Goal: Transaction & Acquisition: Purchase product/service

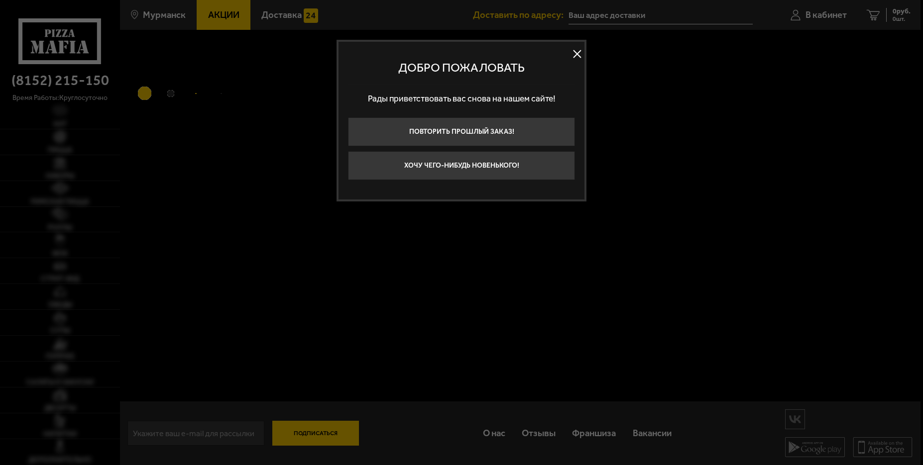
type input "[STREET_ADDRESS][PERSON_NAME]"
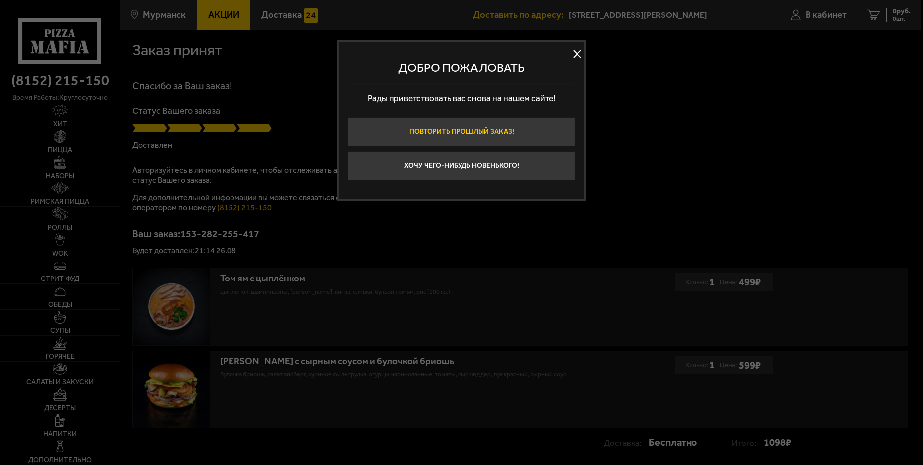
click at [402, 128] on button "Повторить прошлый заказ!" at bounding box center [461, 131] width 227 height 29
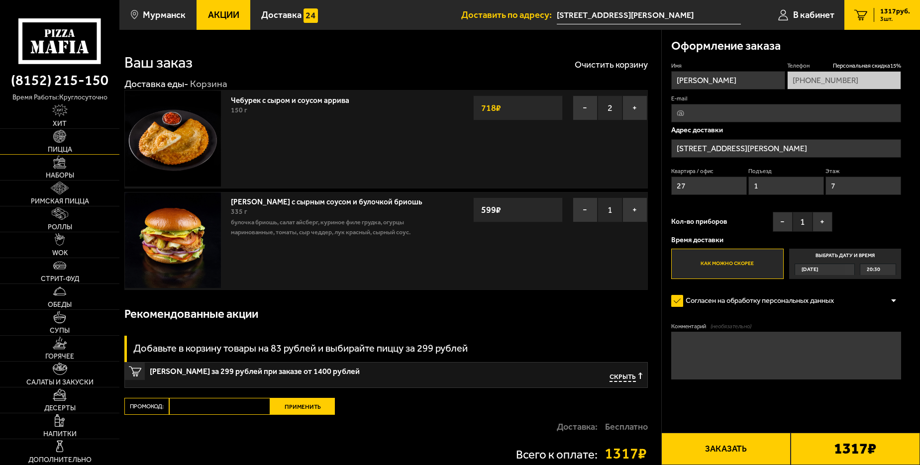
click at [58, 138] on img at bounding box center [59, 136] width 12 height 12
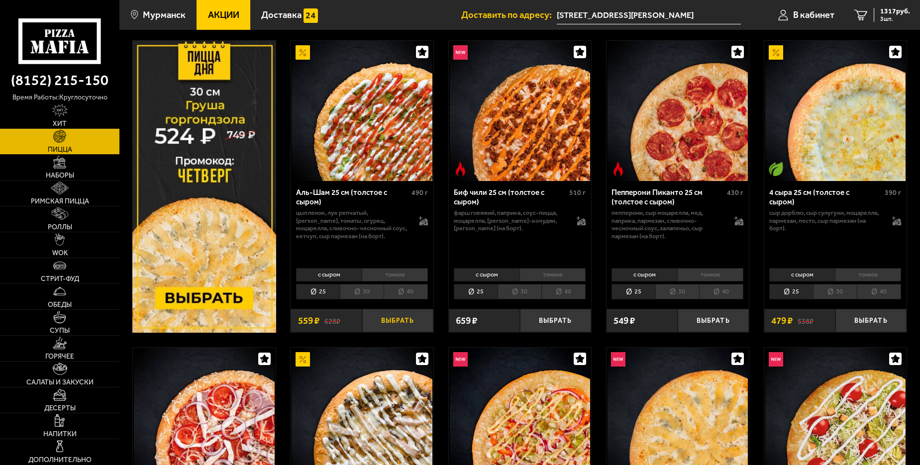
scroll to position [149, 0]
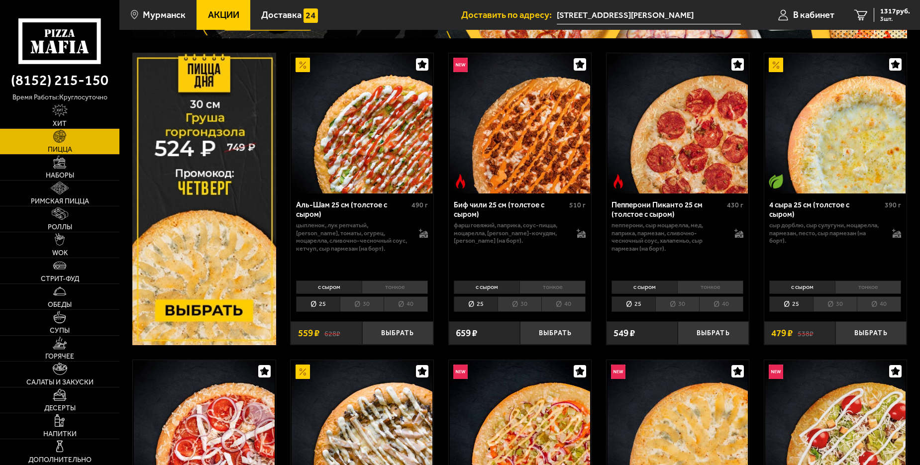
click at [372, 313] on div "с сыром тонкое 25 30 40 Топпинги" at bounding box center [362, 295] width 142 height 37
click at [368, 305] on li "30" at bounding box center [362, 304] width 44 height 15
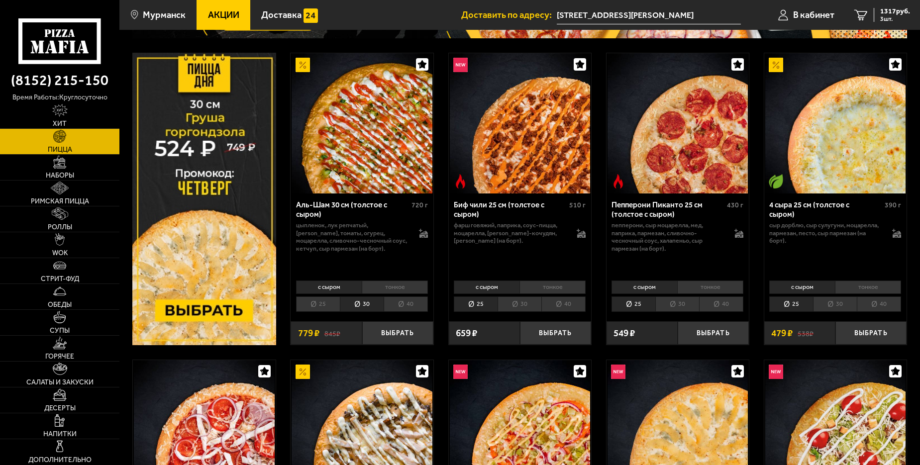
click at [410, 286] on li "тонкое" at bounding box center [395, 287] width 66 height 13
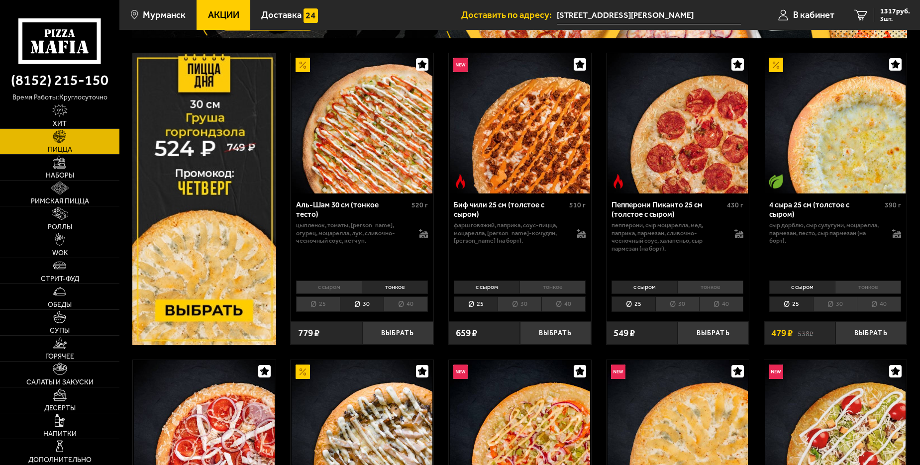
click at [336, 289] on li "с сыром" at bounding box center [329, 287] width 66 height 13
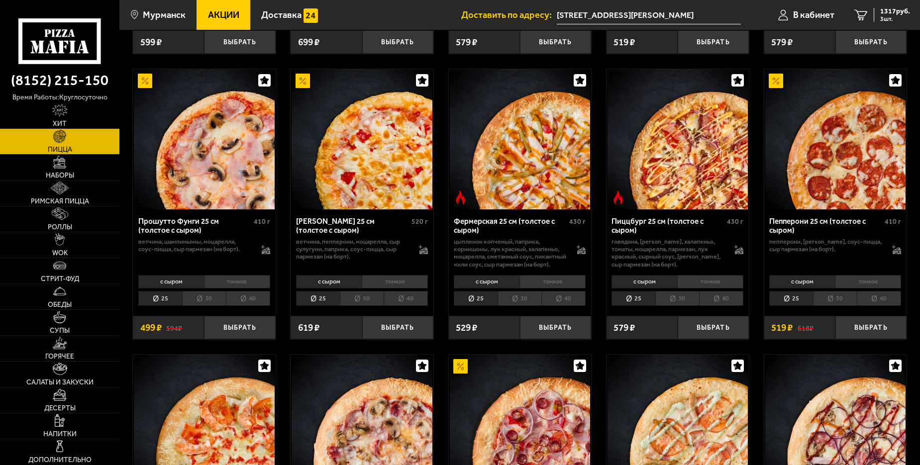
scroll to position [747, 0]
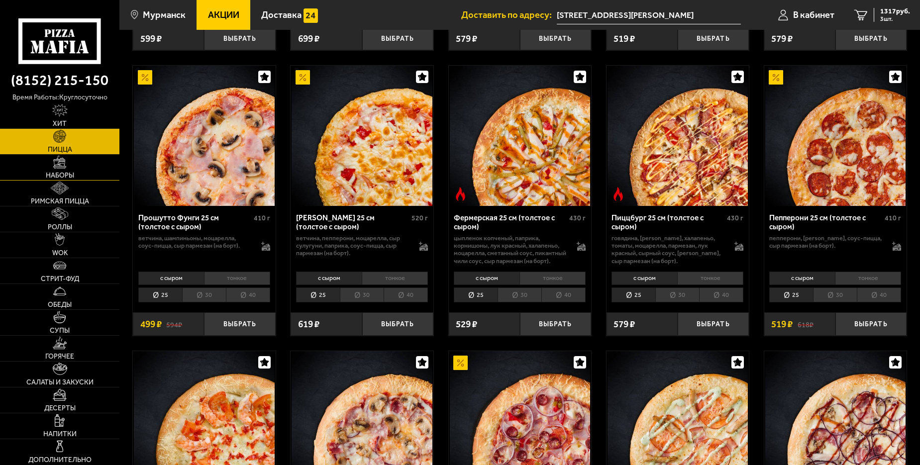
click at [62, 173] on span "Наборы" at bounding box center [60, 175] width 28 height 7
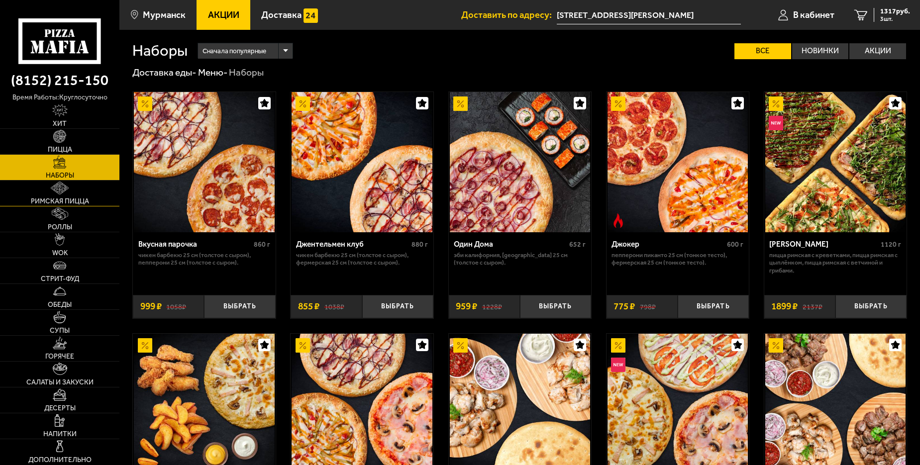
click at [58, 195] on link "Римская пицца" at bounding box center [59, 193] width 119 height 25
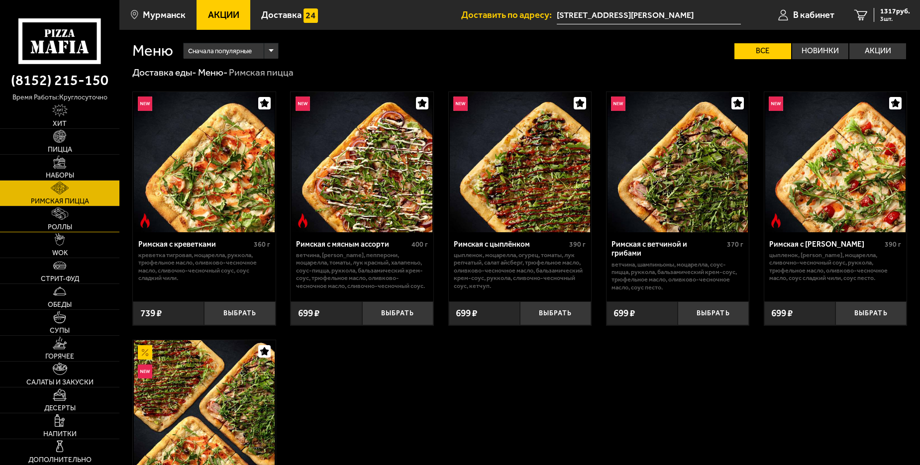
click at [64, 220] on img at bounding box center [60, 214] width 16 height 12
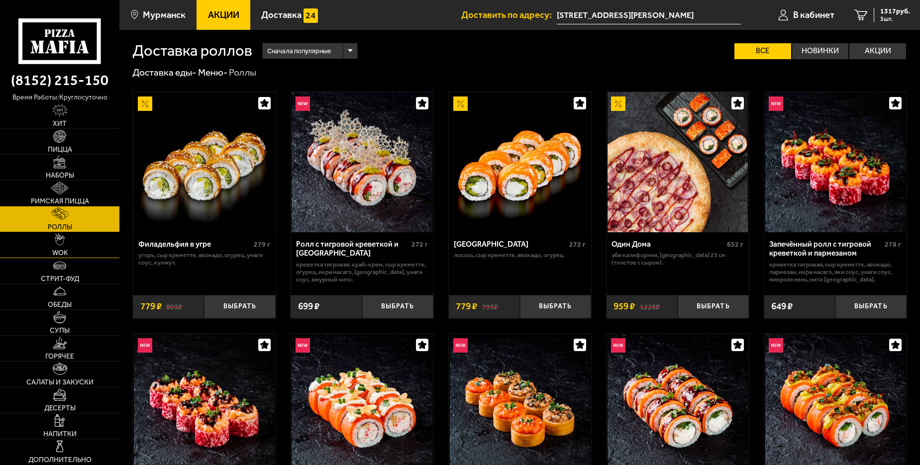
click at [67, 246] on link "WOK" at bounding box center [59, 244] width 119 height 25
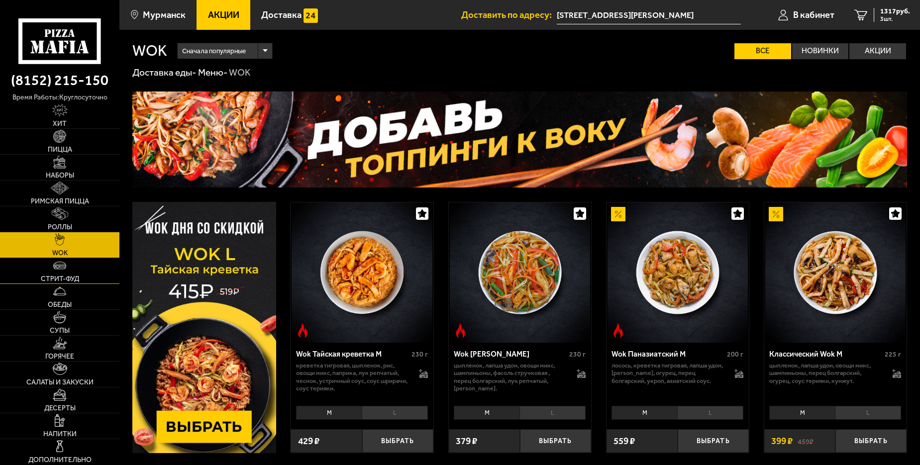
click at [58, 278] on span "Стрит-фуд" at bounding box center [60, 279] width 38 height 7
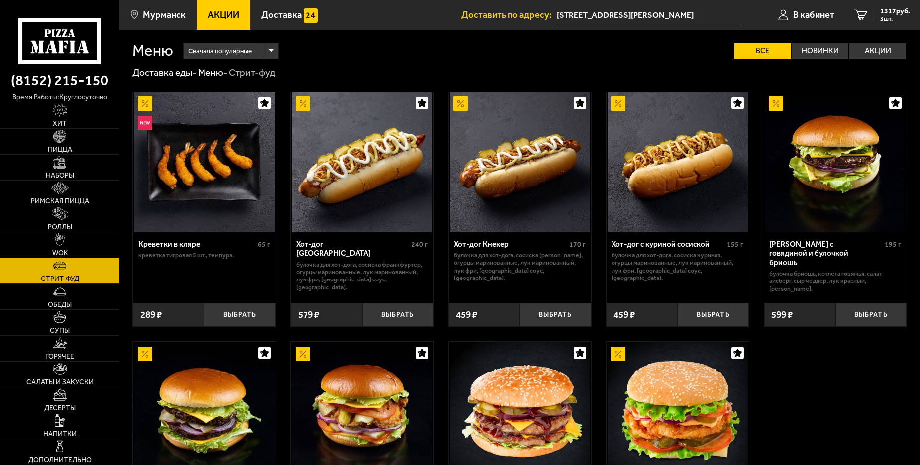
click at [54, 250] on span "WOK" at bounding box center [59, 253] width 15 height 7
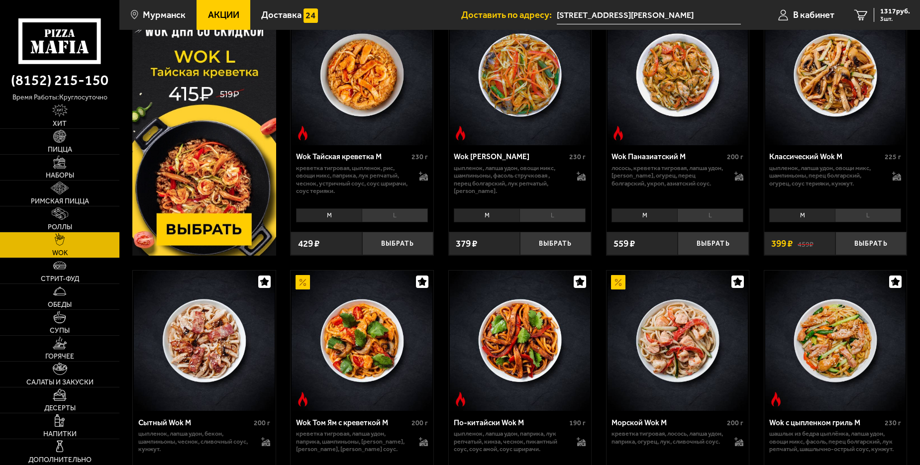
scroll to position [199, 0]
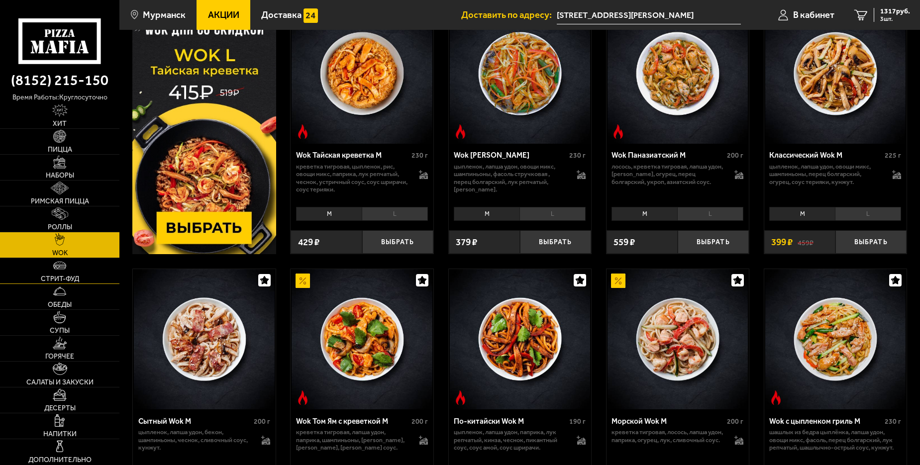
click at [48, 281] on span "Стрит-фуд" at bounding box center [60, 279] width 38 height 7
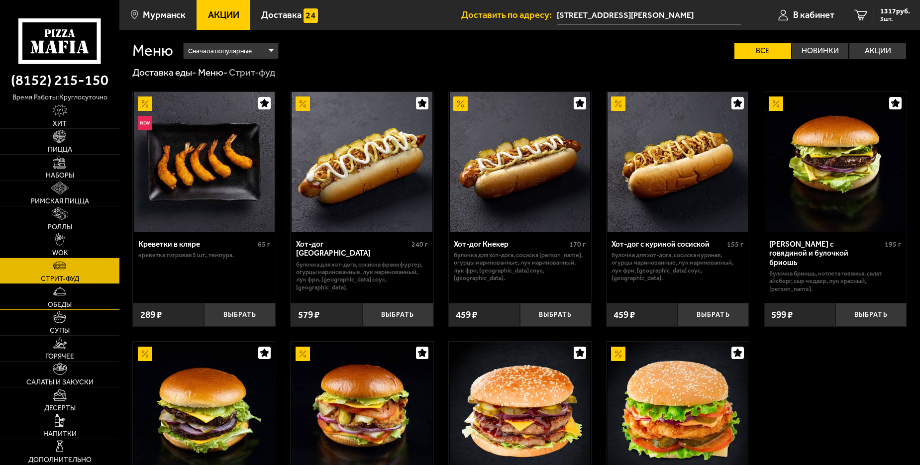
click at [59, 305] on span "Обеды" at bounding box center [60, 305] width 24 height 7
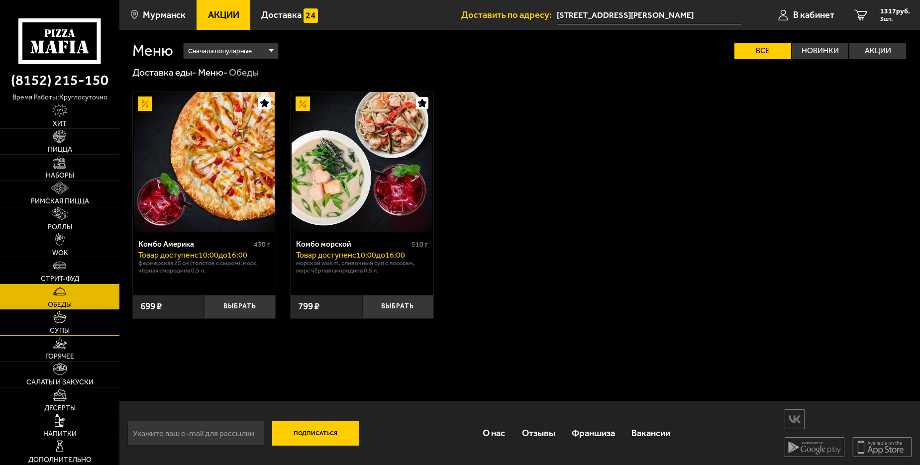
click at [55, 330] on span "Супы" at bounding box center [60, 331] width 20 height 7
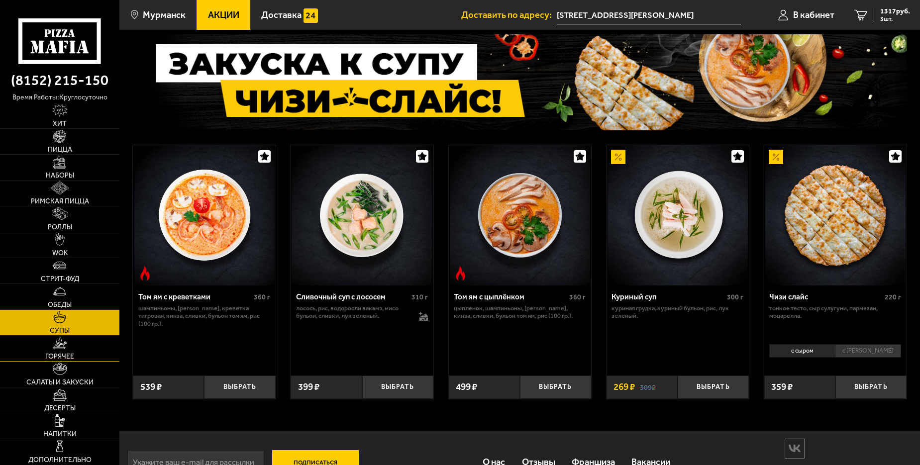
scroll to position [88, 0]
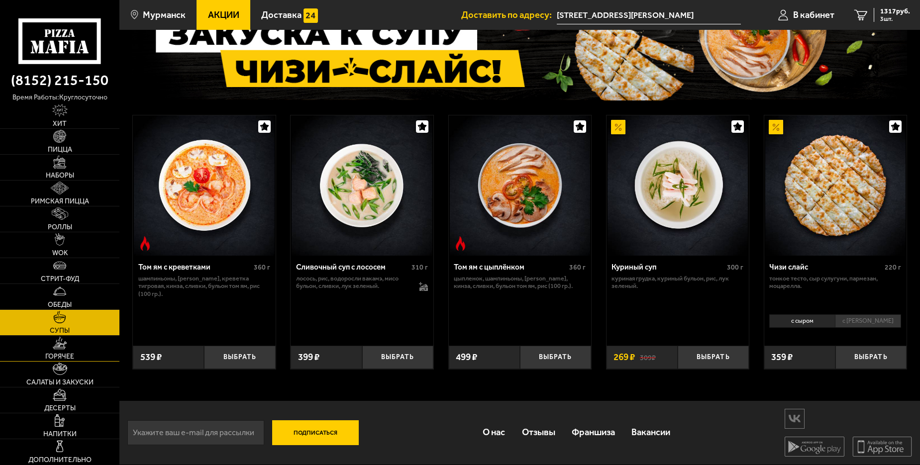
click at [62, 352] on link "Горячее" at bounding box center [59, 348] width 119 height 25
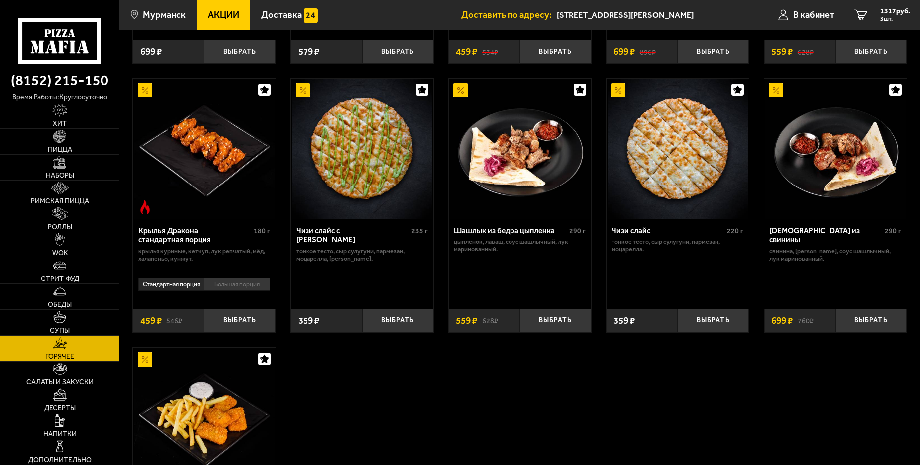
scroll to position [548, 0]
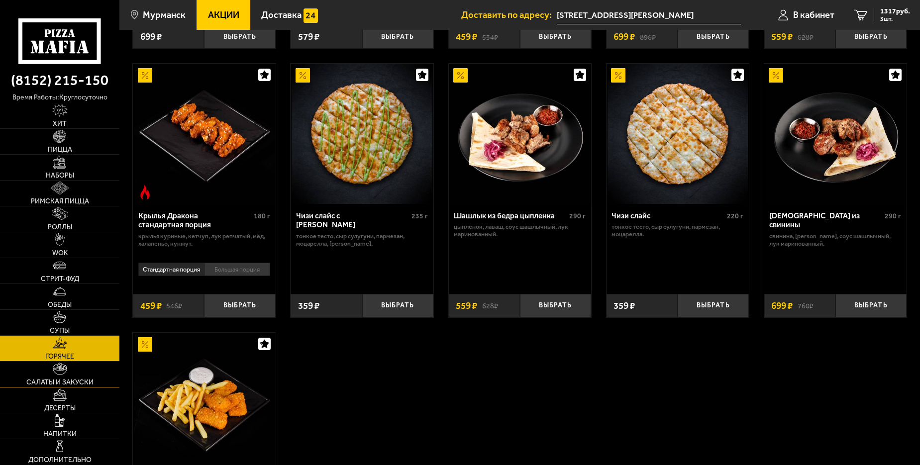
click at [59, 366] on img at bounding box center [60, 369] width 14 height 12
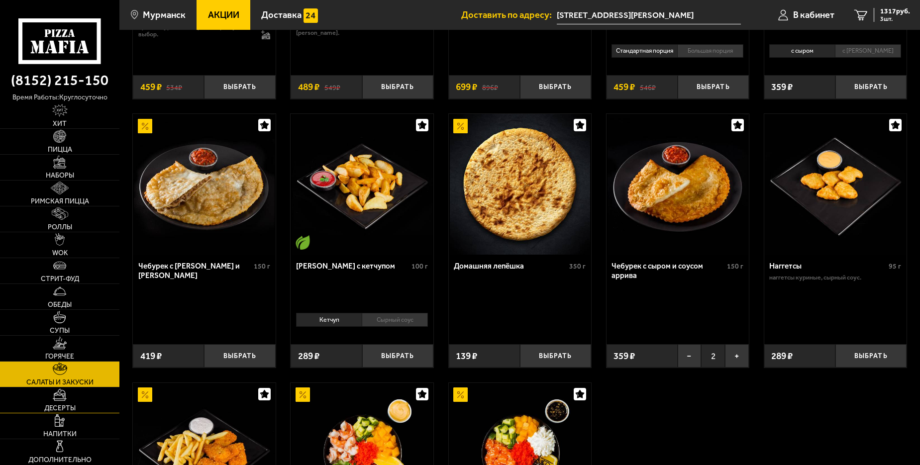
scroll to position [548, 0]
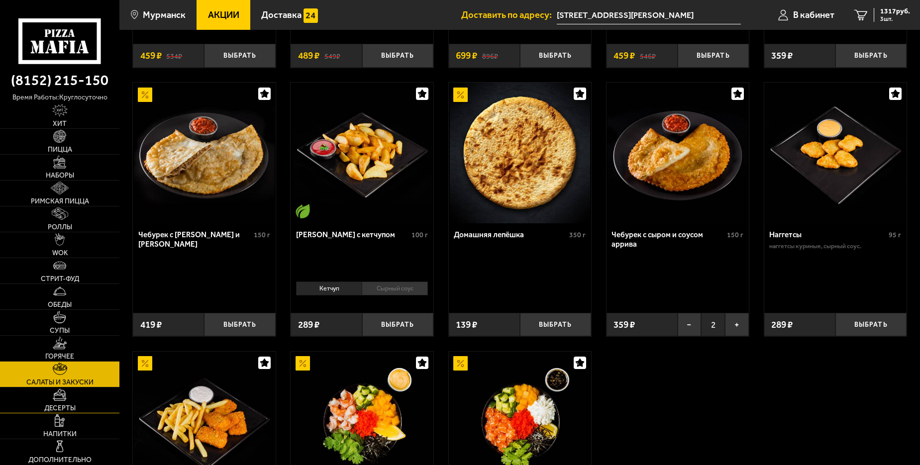
click at [63, 399] on img at bounding box center [60, 395] width 14 height 12
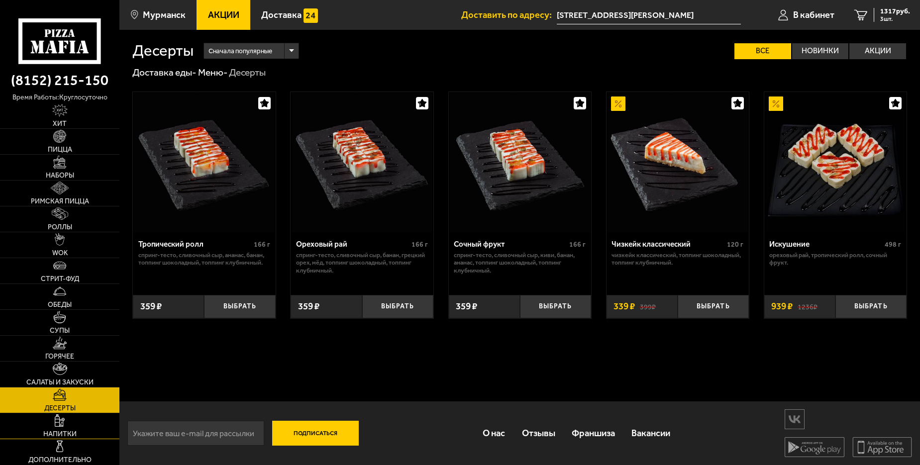
click at [52, 429] on link "Напитки" at bounding box center [59, 426] width 119 height 25
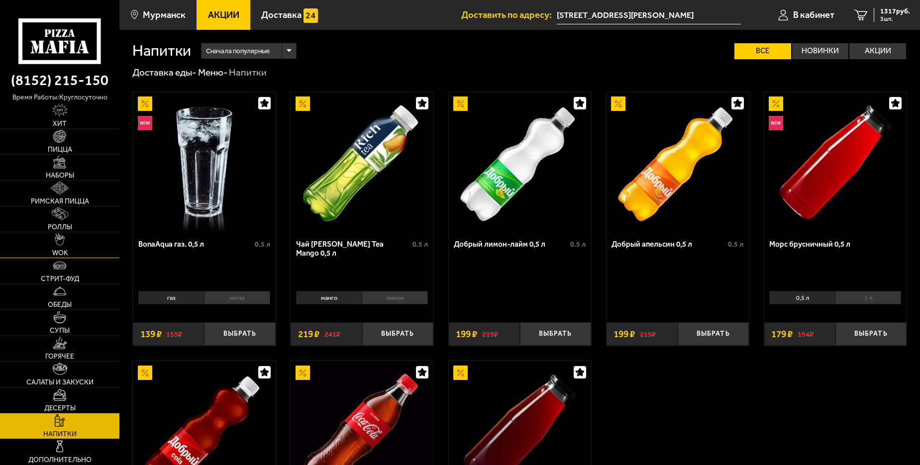
click at [56, 258] on link "WOK" at bounding box center [59, 244] width 119 height 25
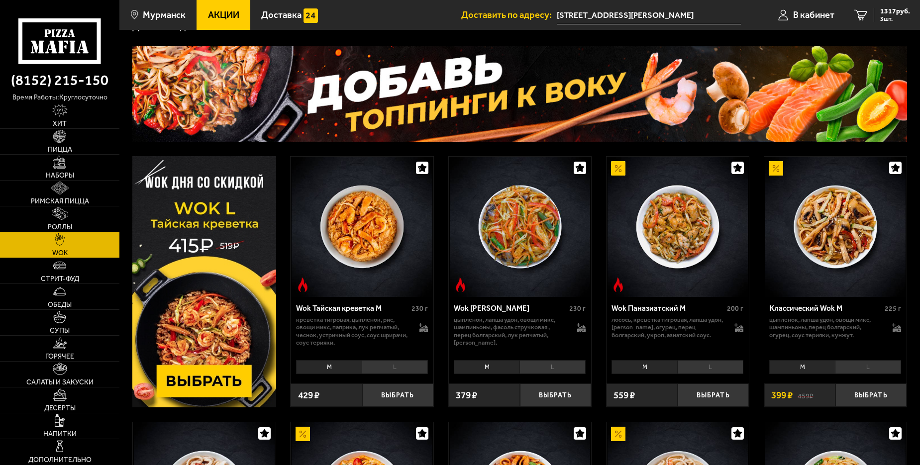
scroll to position [50, 0]
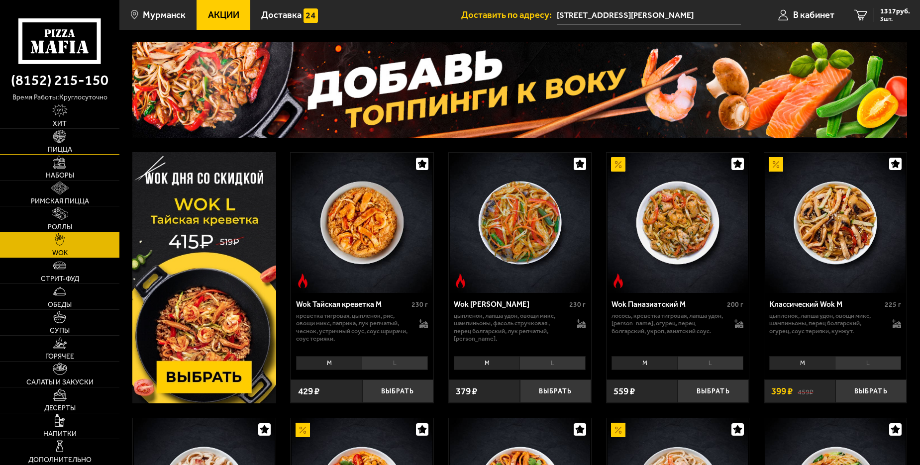
click at [54, 138] on img at bounding box center [59, 136] width 12 height 12
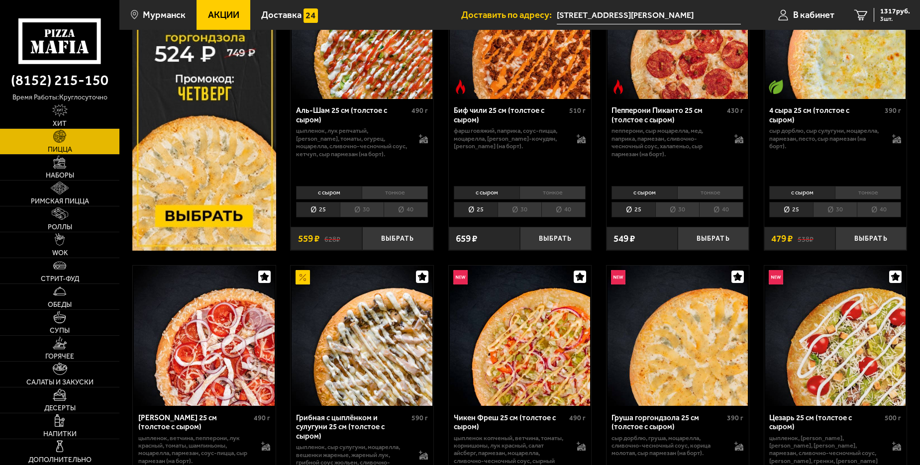
scroll to position [249, 0]
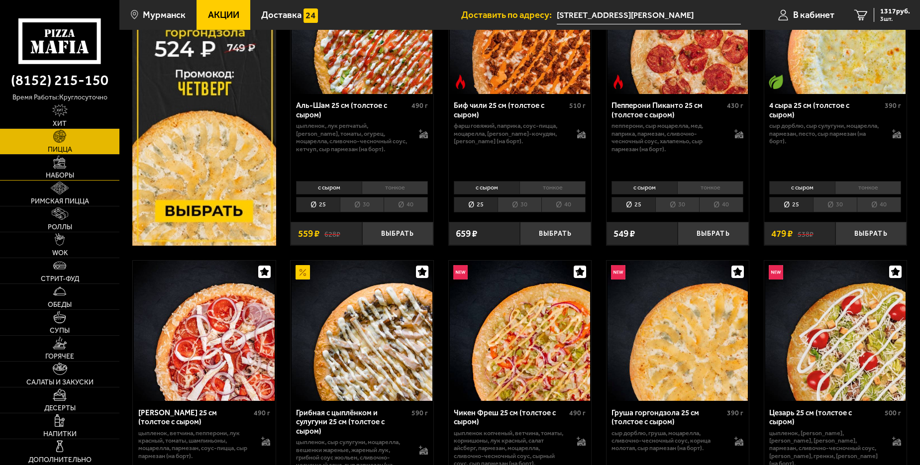
click at [59, 177] on span "Наборы" at bounding box center [60, 175] width 28 height 7
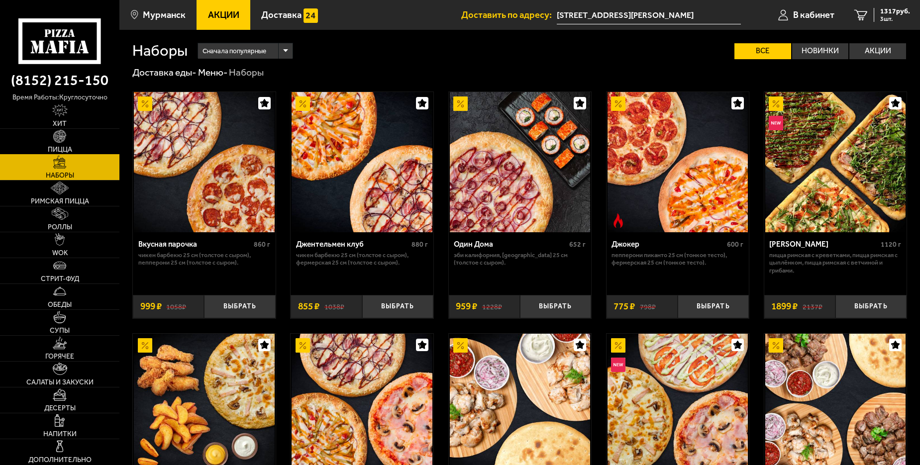
click at [53, 141] on link "Пицца" at bounding box center [59, 141] width 119 height 25
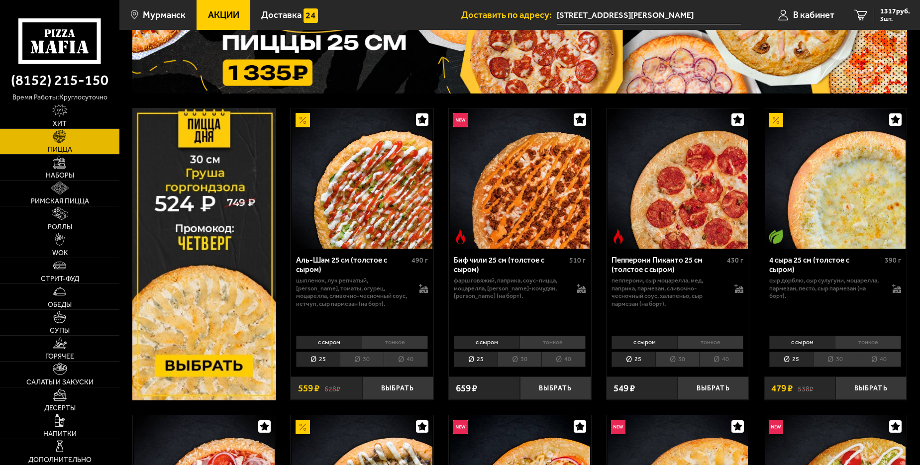
scroll to position [100, 0]
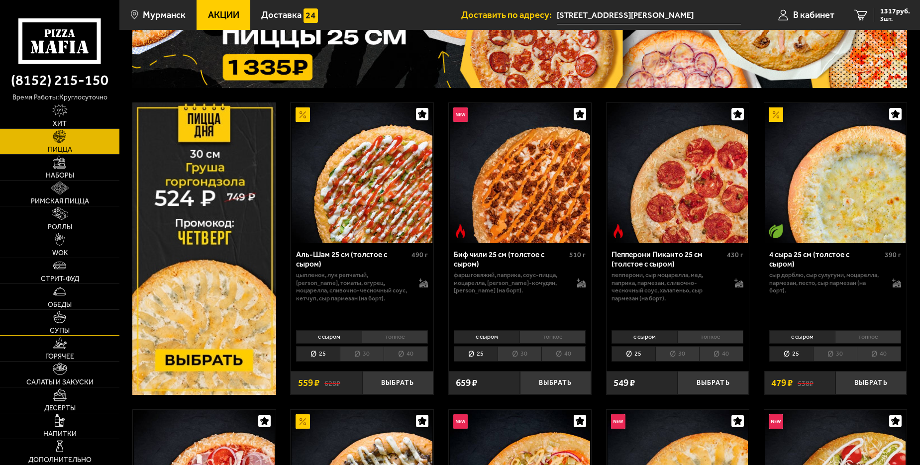
click at [69, 329] on span "Супы" at bounding box center [60, 331] width 20 height 7
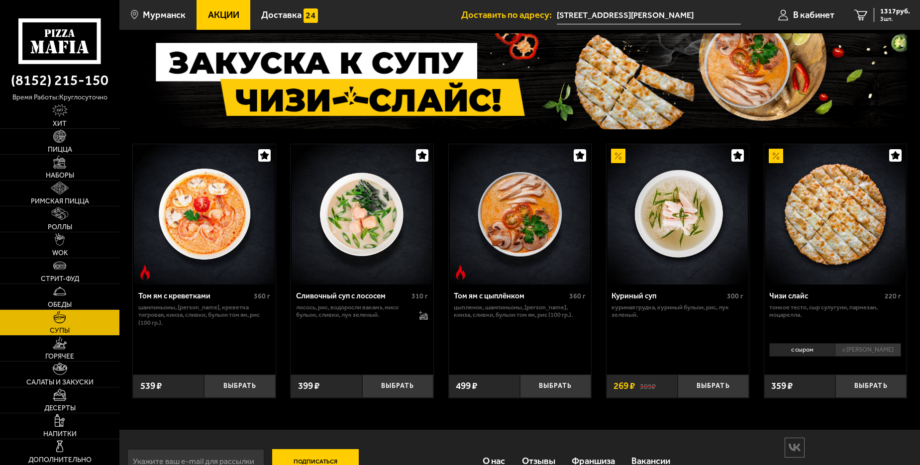
scroll to position [88, 0]
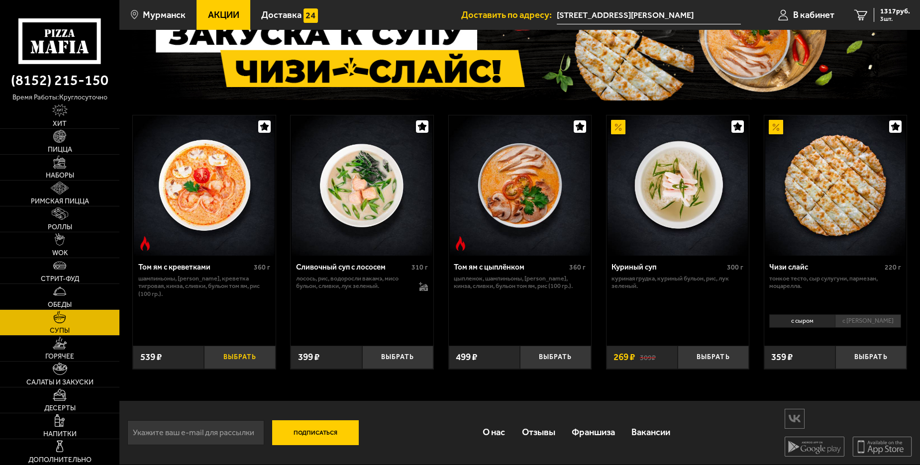
click at [233, 355] on button "Выбрать" at bounding box center [239, 357] width 71 height 23
click at [877, 20] on div "1856 руб. 4 шт." at bounding box center [892, 15] width 36 height 14
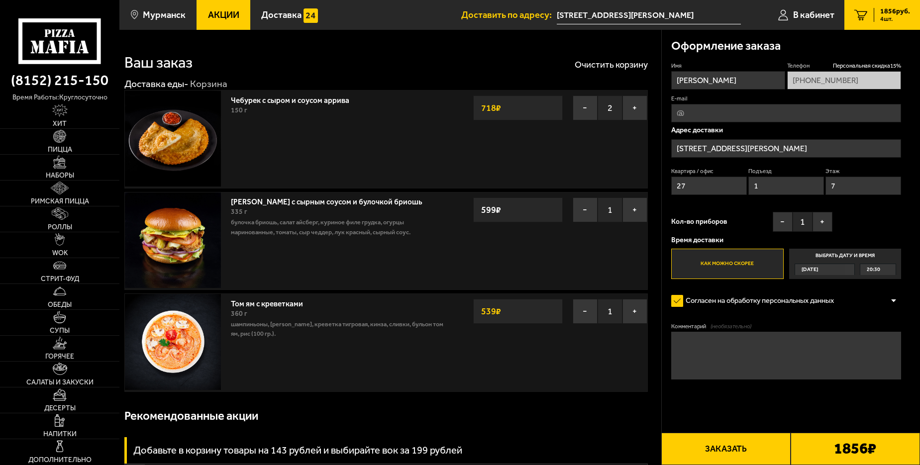
click at [581, 95] on div "− 2 + 718 ₽" at bounding box center [560, 106] width 174 height 30
click at [578, 105] on button "−" at bounding box center [585, 108] width 25 height 25
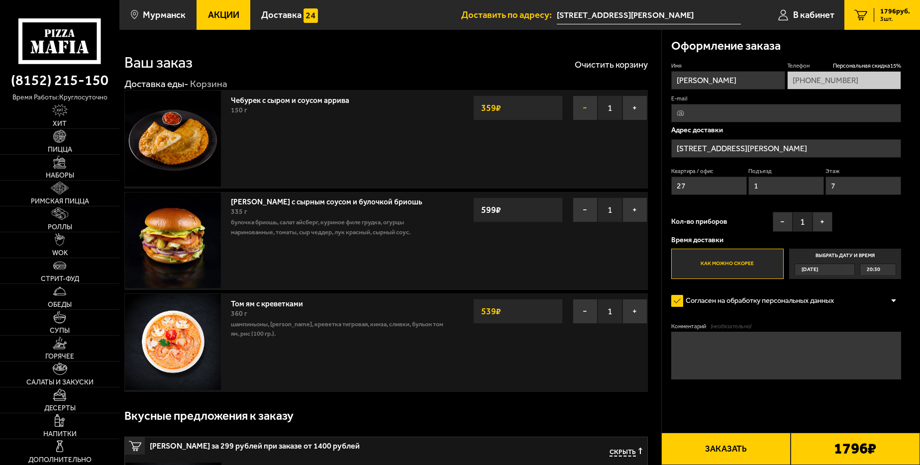
click at [584, 112] on button "−" at bounding box center [585, 108] width 25 height 25
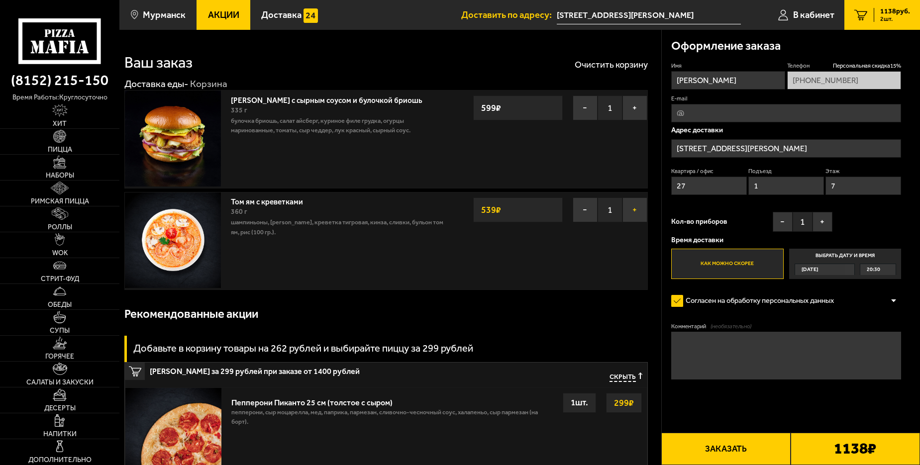
click at [642, 206] on button "+" at bounding box center [635, 210] width 25 height 25
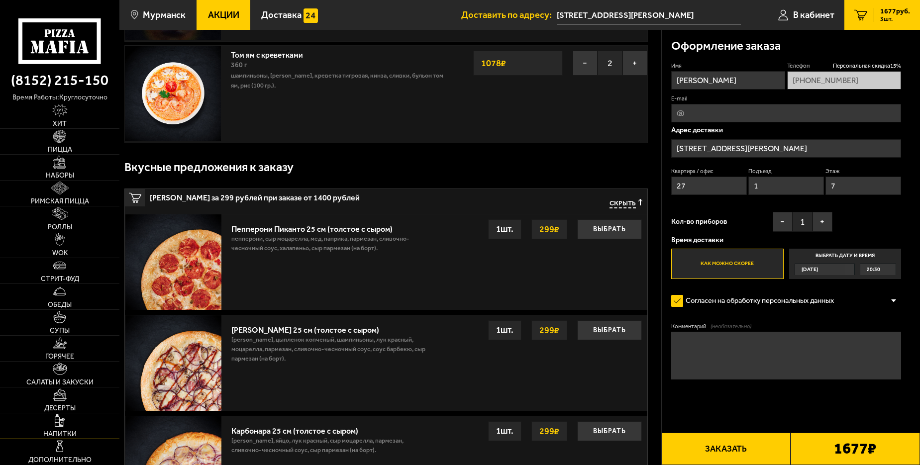
scroll to position [149, 0]
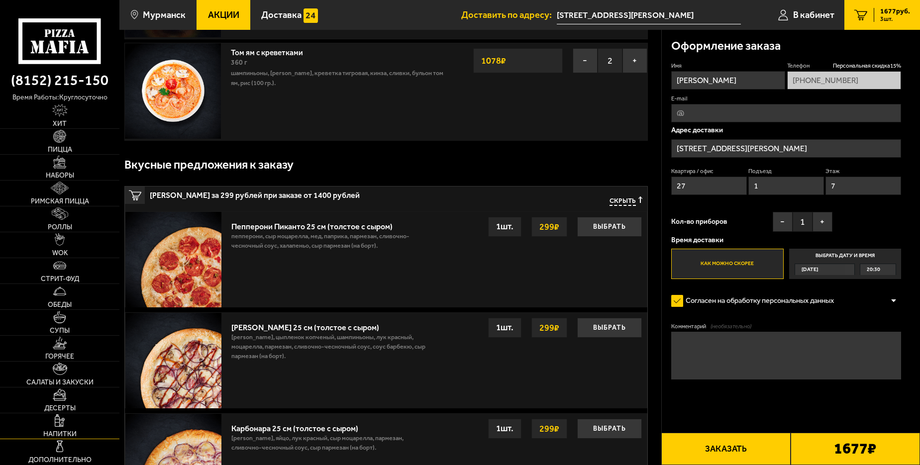
click at [56, 423] on img at bounding box center [60, 421] width 10 height 12
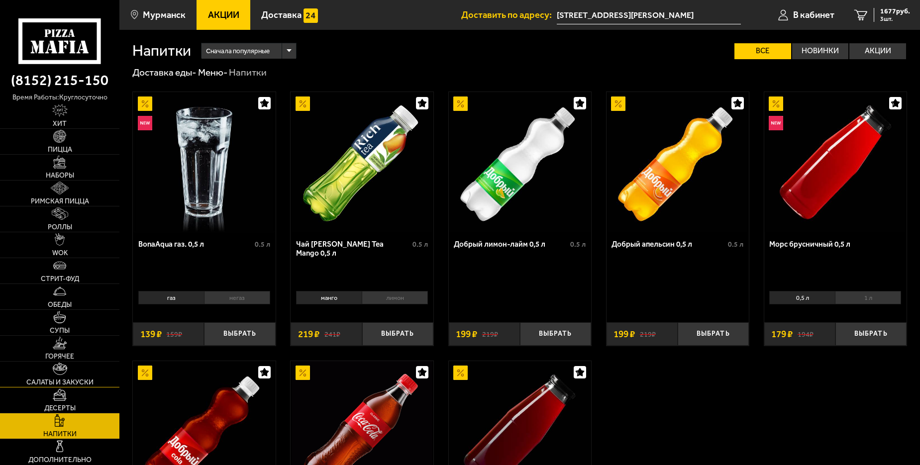
click at [56, 382] on span "Салаты и закуски" at bounding box center [59, 382] width 67 height 7
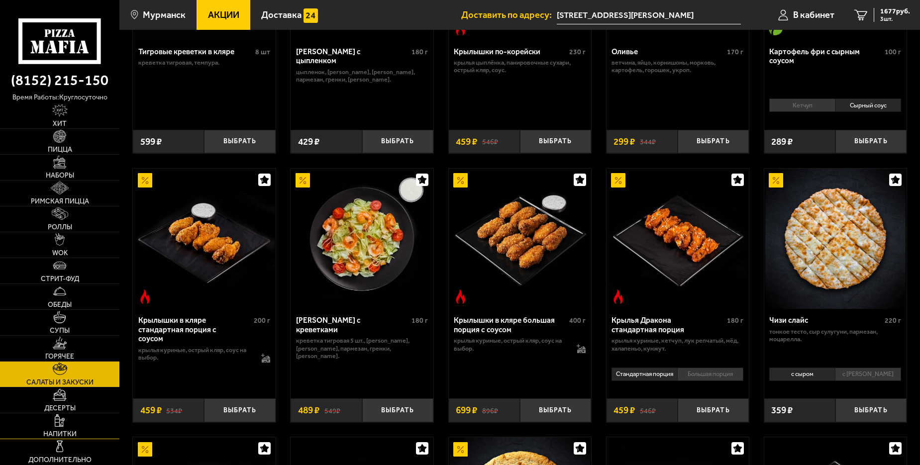
scroll to position [249, 0]
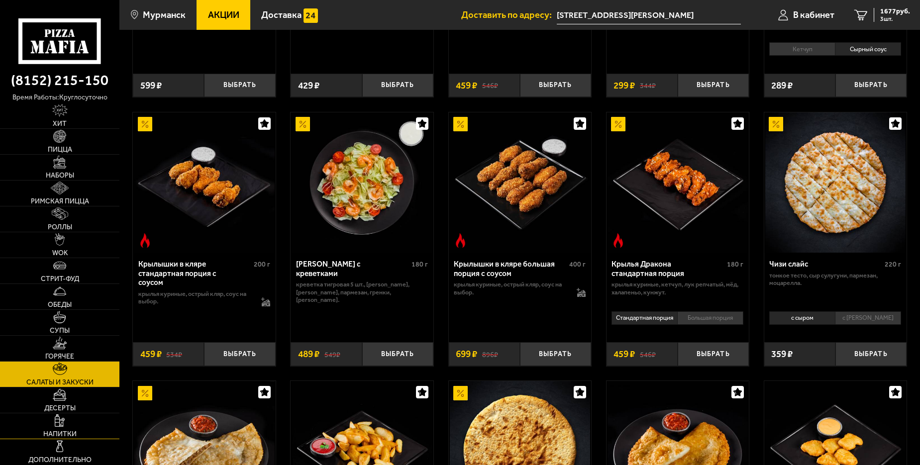
click at [56, 433] on span "Напитки" at bounding box center [59, 434] width 33 height 7
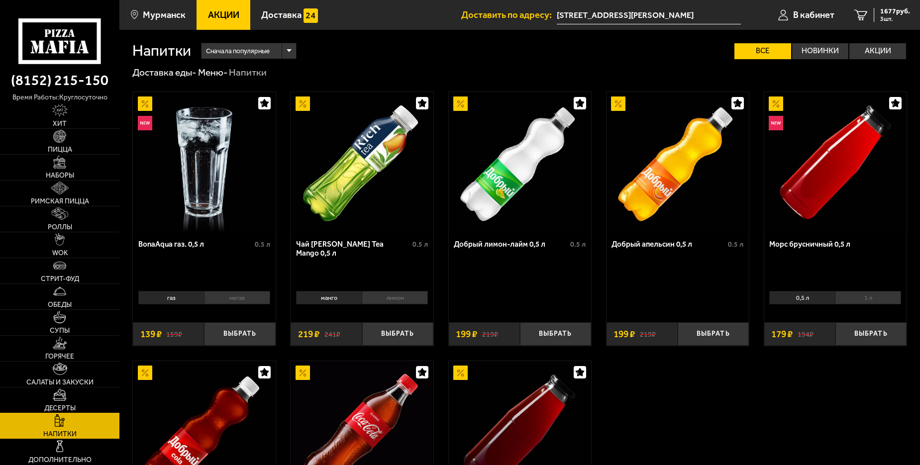
click at [59, 412] on span "Десерты" at bounding box center [59, 408] width 31 height 7
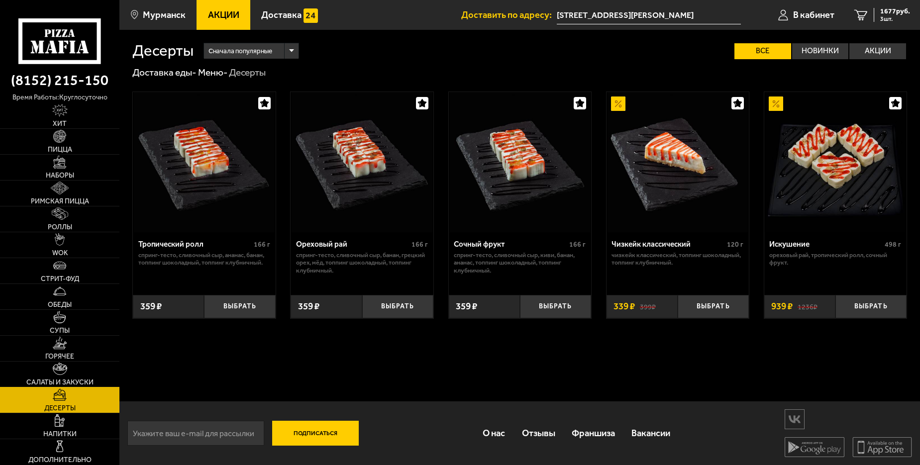
click at [59, 384] on span "Салаты и закуски" at bounding box center [59, 382] width 67 height 7
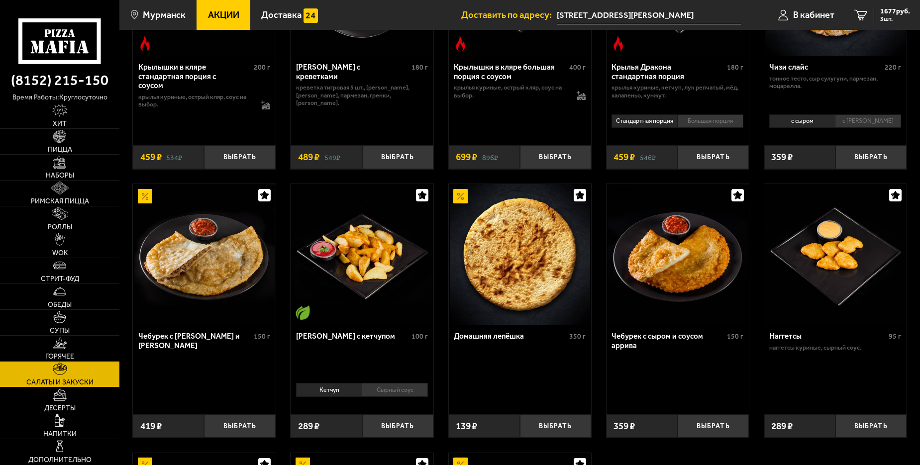
scroll to position [498, 0]
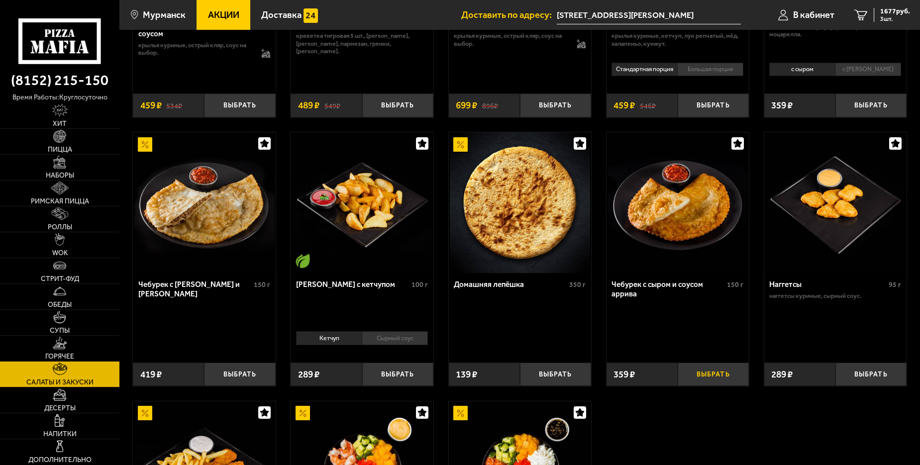
click at [700, 372] on button "Выбрать" at bounding box center [713, 374] width 71 height 23
click at [873, 19] on link "4 2036 руб. 4 шт." at bounding box center [883, 15] width 76 height 30
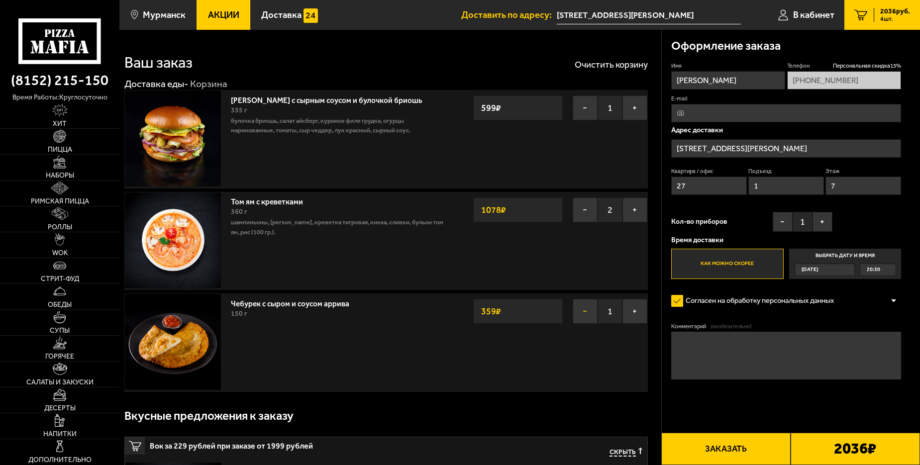
click at [581, 313] on button "−" at bounding box center [585, 311] width 25 height 25
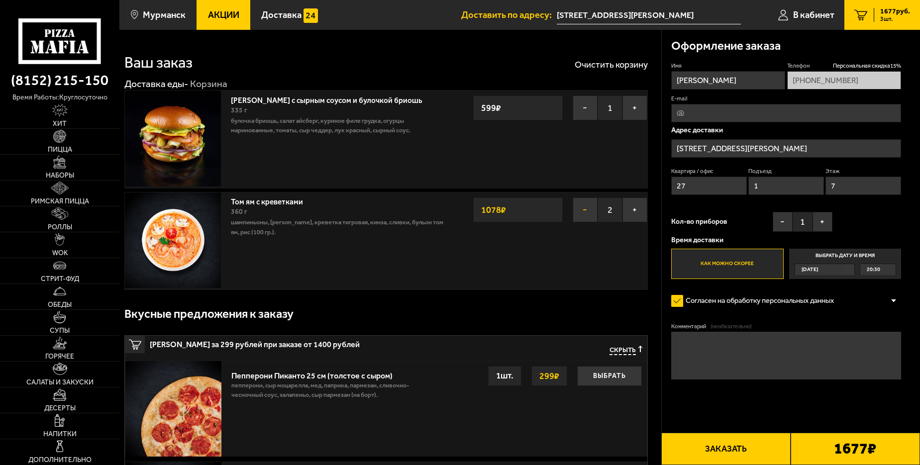
click at [585, 205] on button "−" at bounding box center [585, 210] width 25 height 25
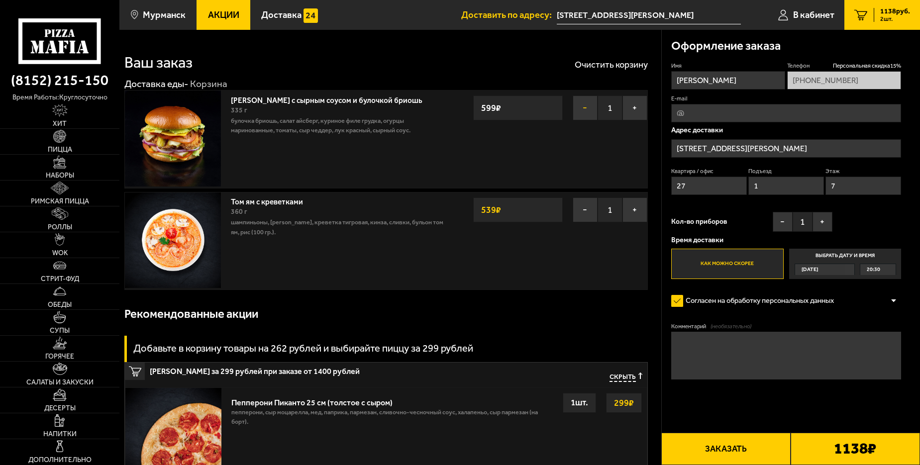
click at [574, 96] on button "−" at bounding box center [585, 108] width 25 height 25
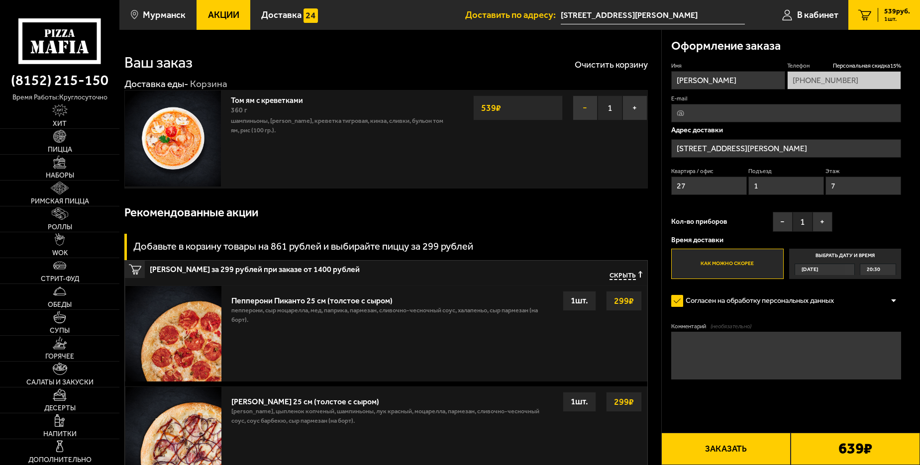
click at [576, 109] on button "−" at bounding box center [585, 108] width 25 height 25
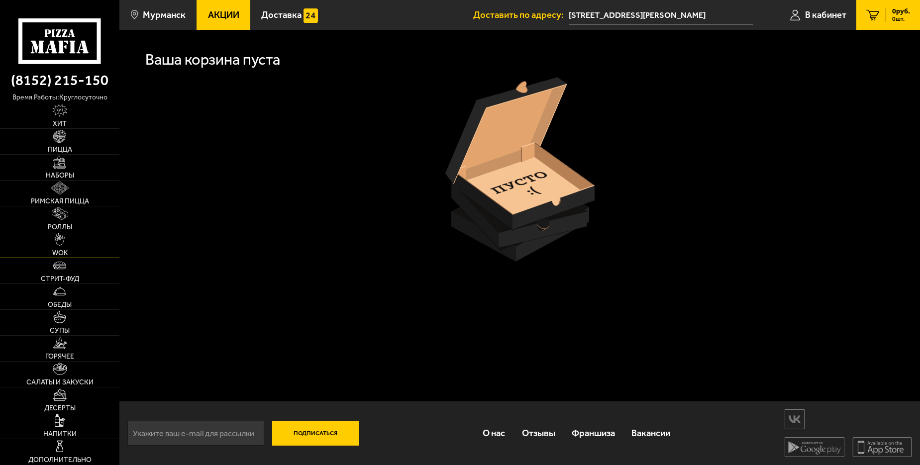
click at [58, 255] on span "WOK" at bounding box center [59, 253] width 15 height 7
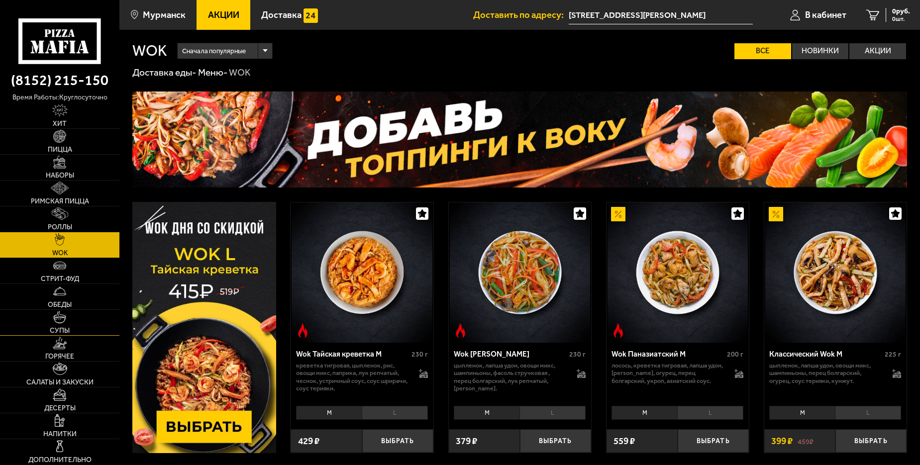
click at [49, 333] on link "Супы" at bounding box center [59, 322] width 119 height 25
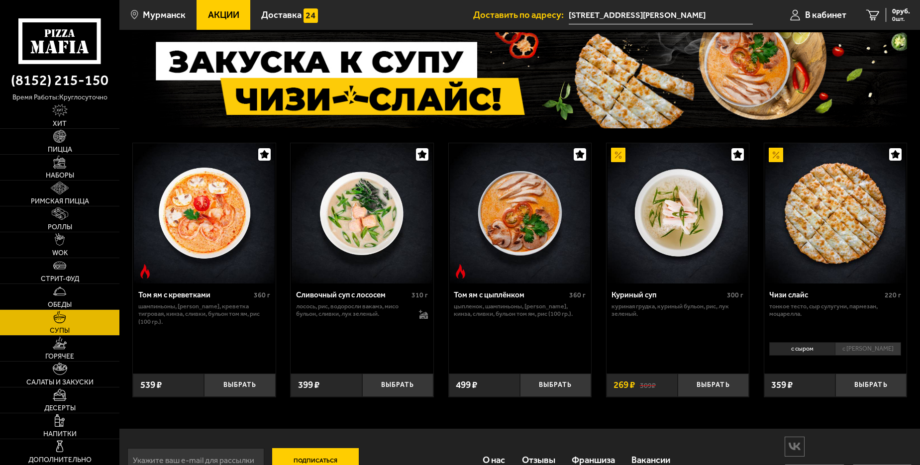
scroll to position [88, 0]
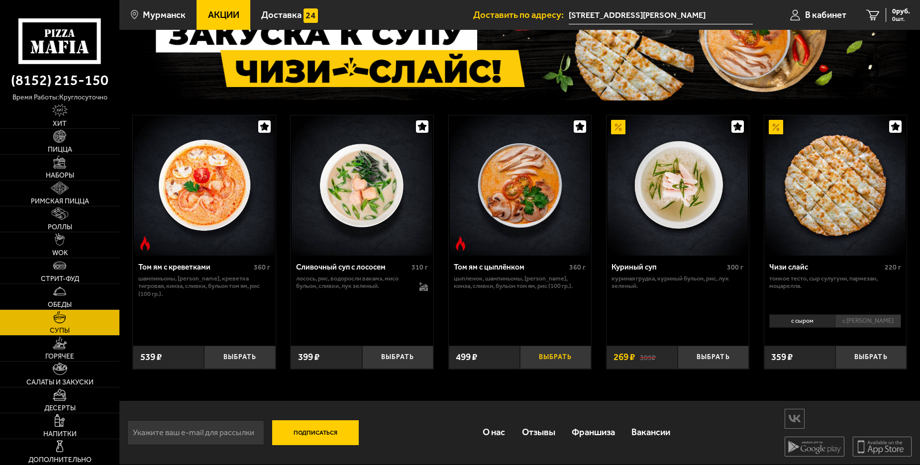
click at [570, 353] on button "Выбрать" at bounding box center [555, 357] width 71 height 23
click at [578, 359] on button "+" at bounding box center [579, 357] width 24 height 23
click at [48, 307] on span "Обеды" at bounding box center [60, 305] width 24 height 7
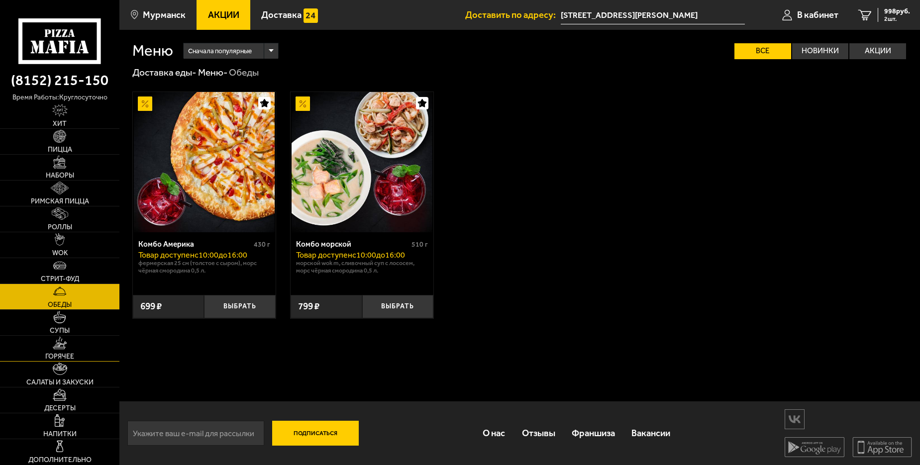
click at [59, 341] on img at bounding box center [60, 343] width 14 height 12
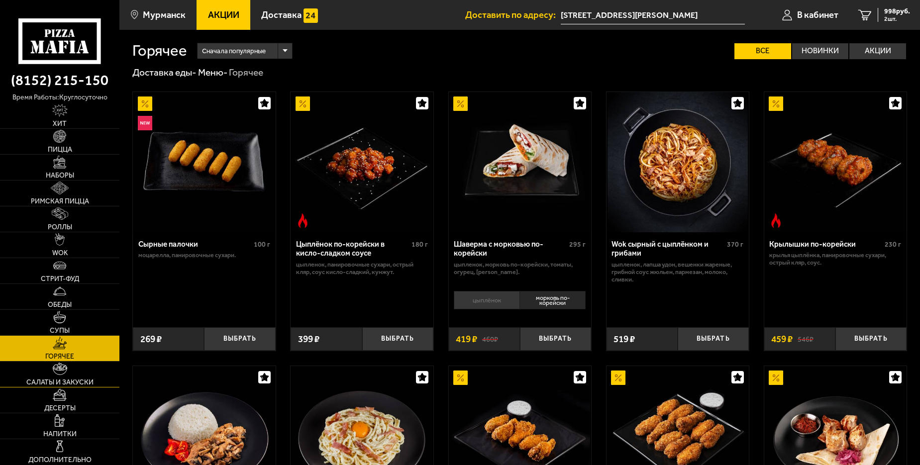
click at [75, 379] on span "Салаты и закуски" at bounding box center [59, 382] width 67 height 7
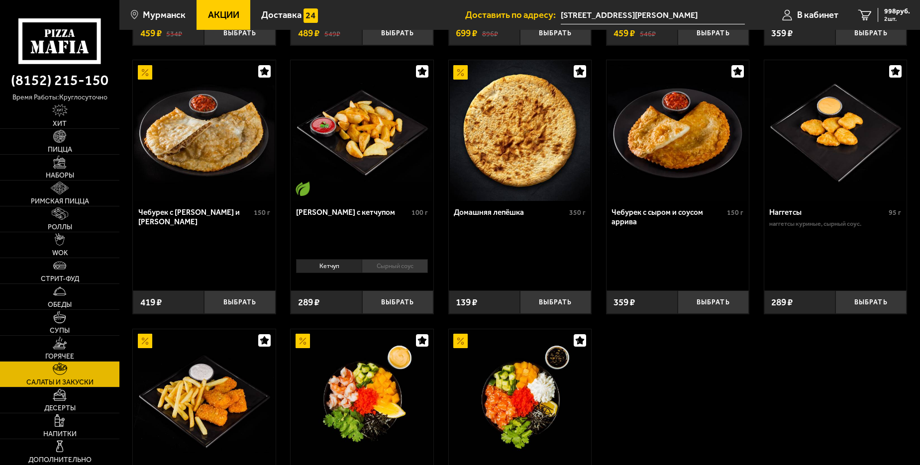
scroll to position [597, 0]
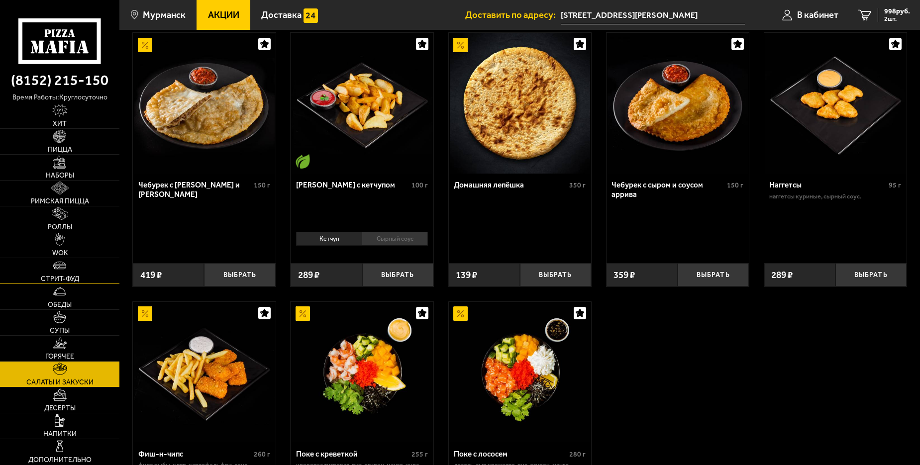
click at [50, 274] on link "Стрит-фуд" at bounding box center [59, 270] width 119 height 25
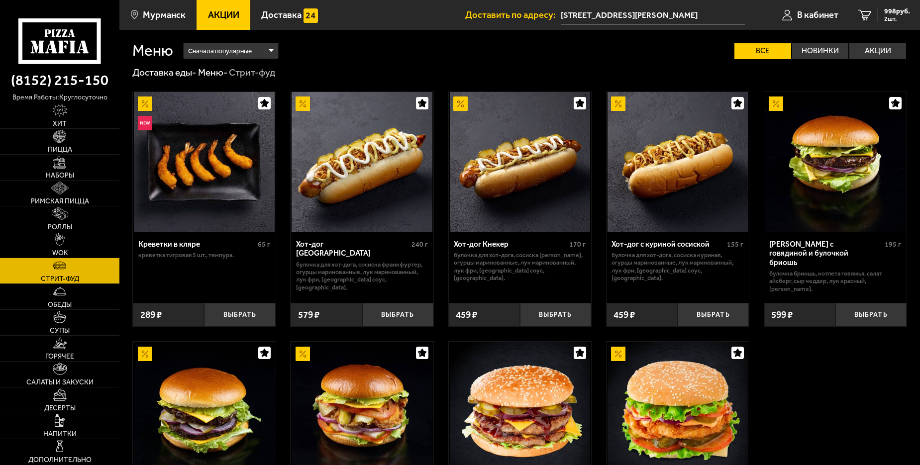
click at [52, 210] on img at bounding box center [60, 214] width 16 height 12
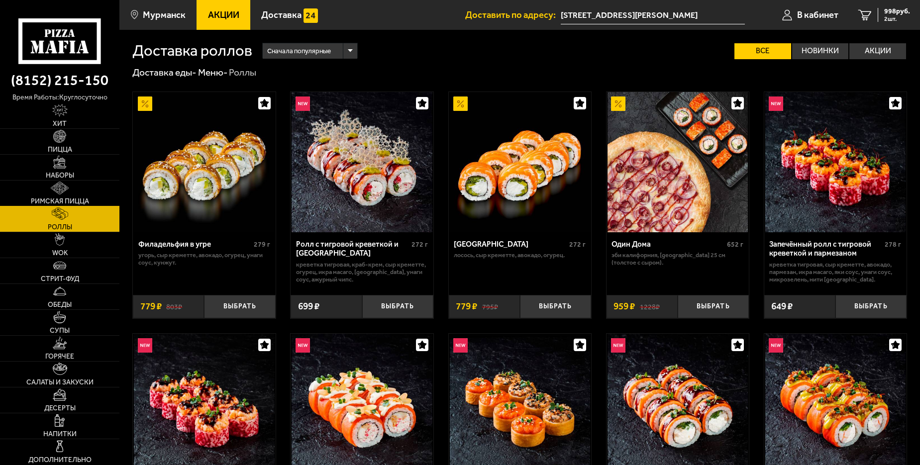
click at [60, 191] on img at bounding box center [60, 188] width 18 height 12
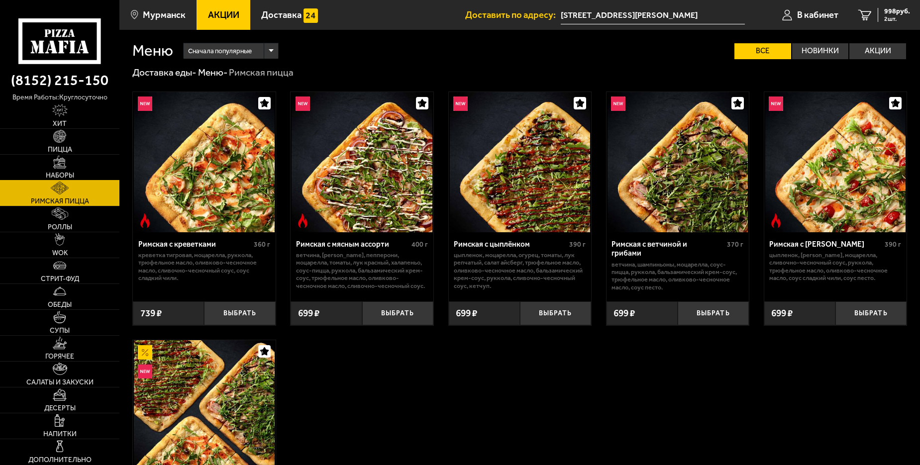
click at [58, 171] on link "Наборы" at bounding box center [59, 167] width 119 height 25
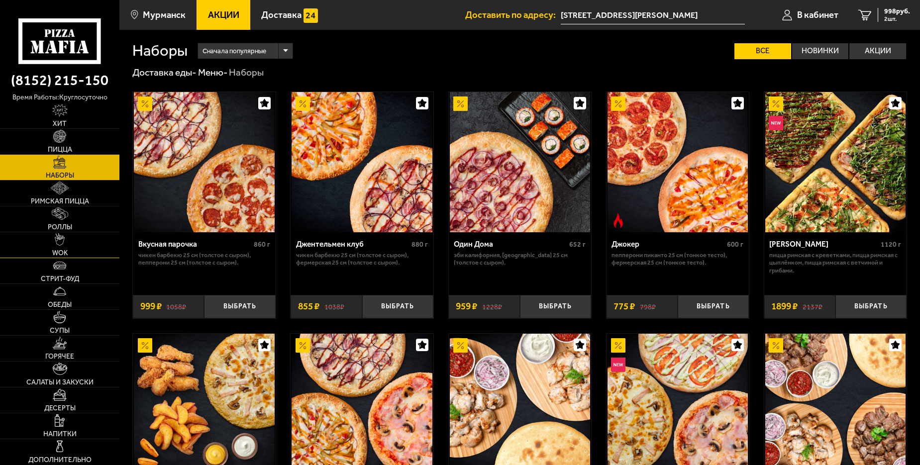
click at [66, 251] on span "WOK" at bounding box center [59, 253] width 15 height 7
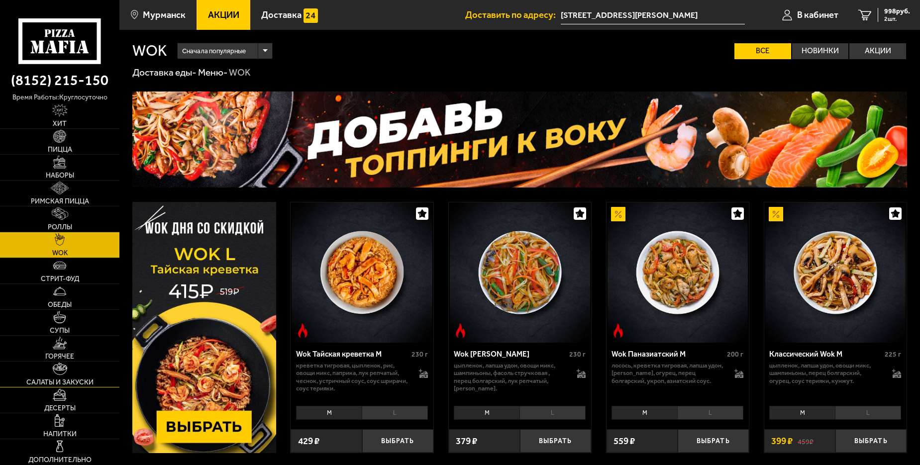
click at [51, 380] on span "Салаты и закуски" at bounding box center [59, 382] width 67 height 7
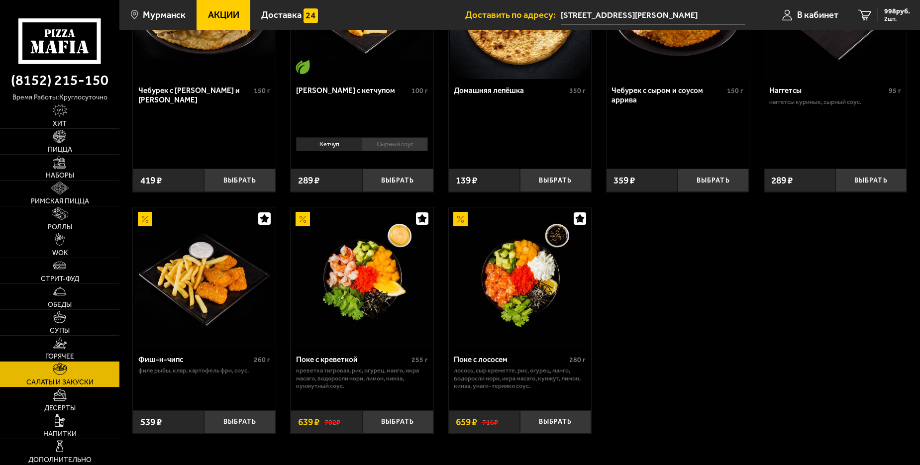
scroll to position [697, 0]
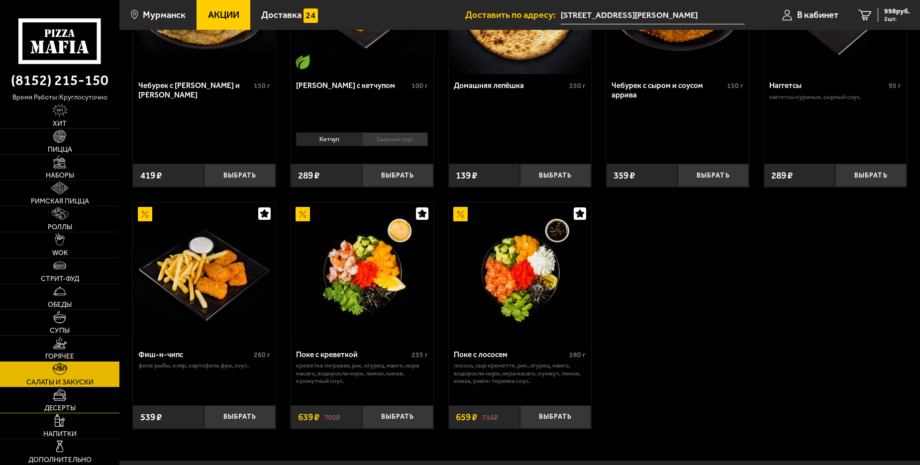
click at [50, 395] on link "Десерты" at bounding box center [59, 400] width 119 height 25
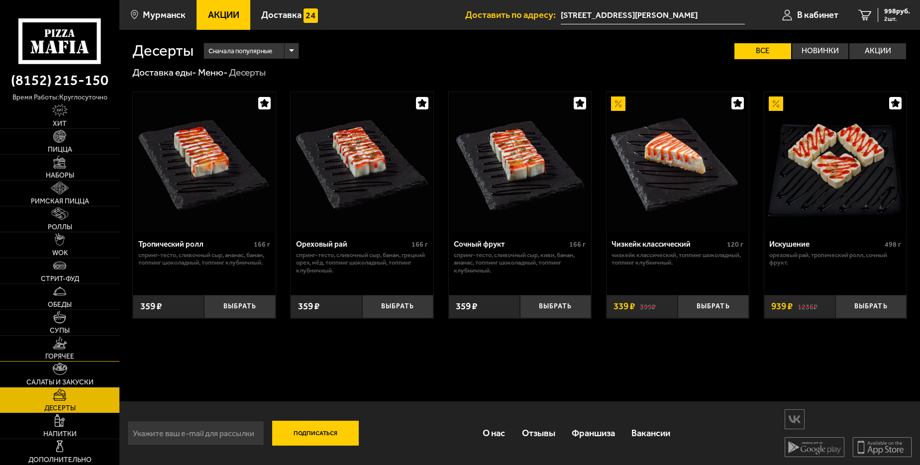
click at [59, 345] on img at bounding box center [60, 343] width 14 height 12
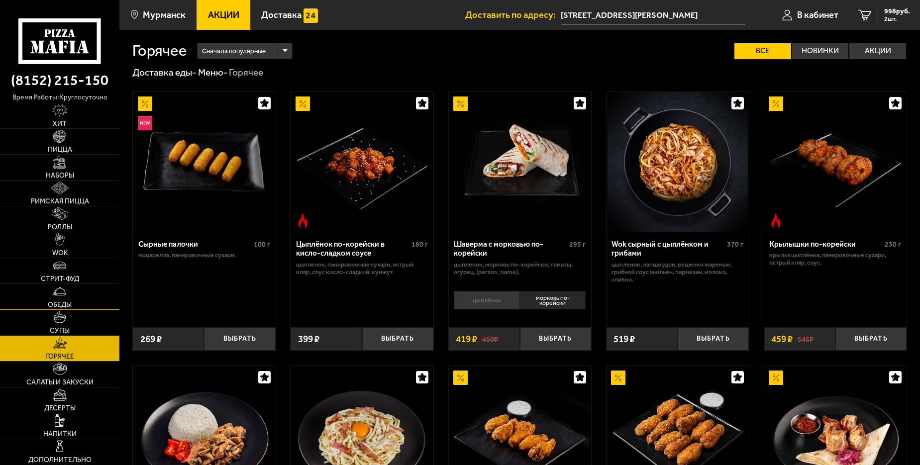
click at [50, 305] on span "Обеды" at bounding box center [60, 305] width 24 height 7
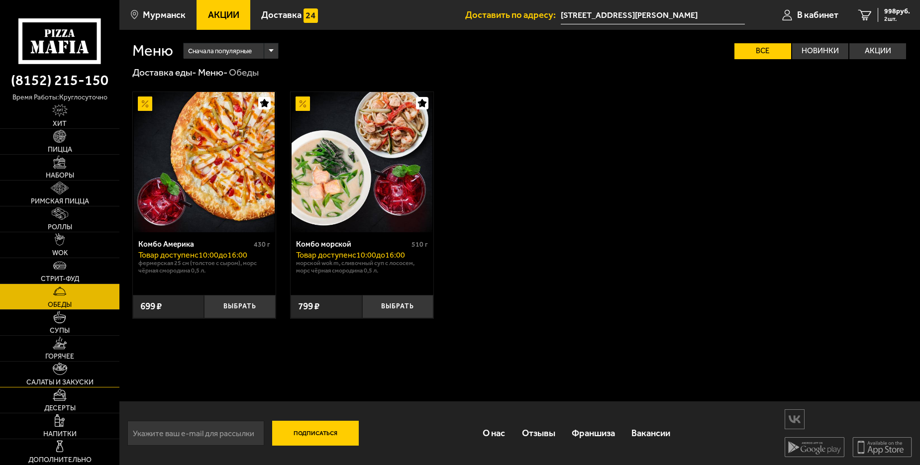
click at [56, 371] on img at bounding box center [60, 369] width 14 height 12
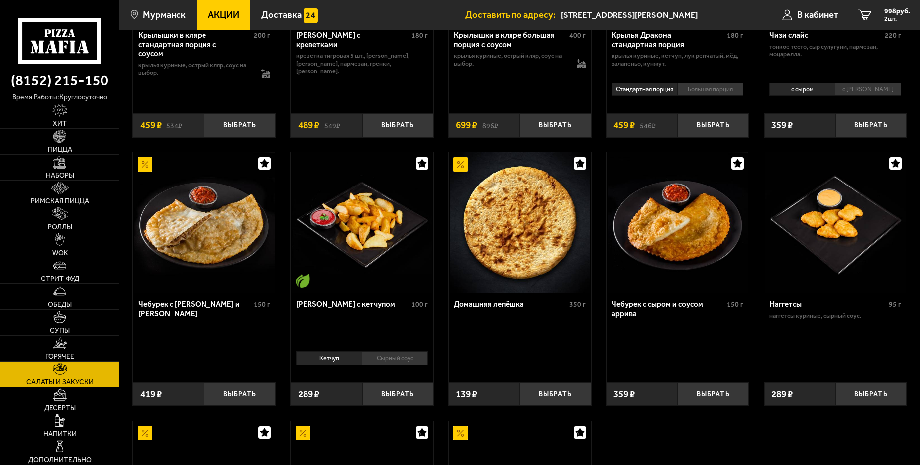
scroll to position [498, 0]
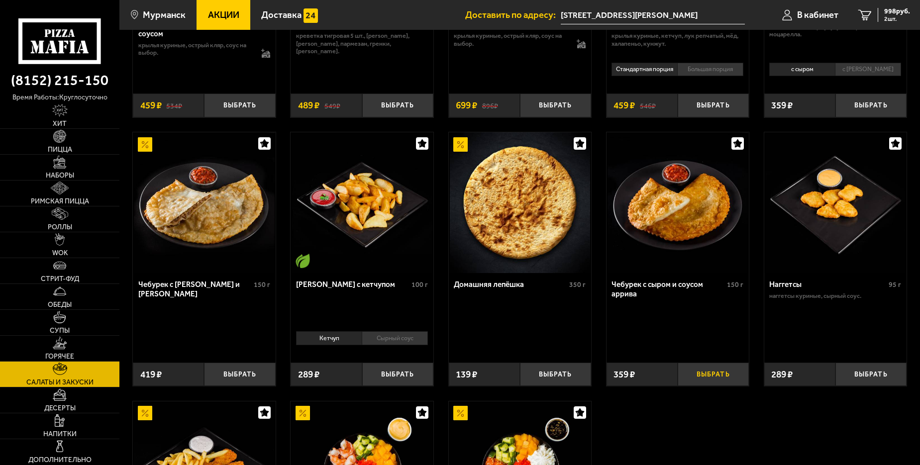
click at [721, 378] on button "Выбрать" at bounding box center [713, 374] width 71 height 23
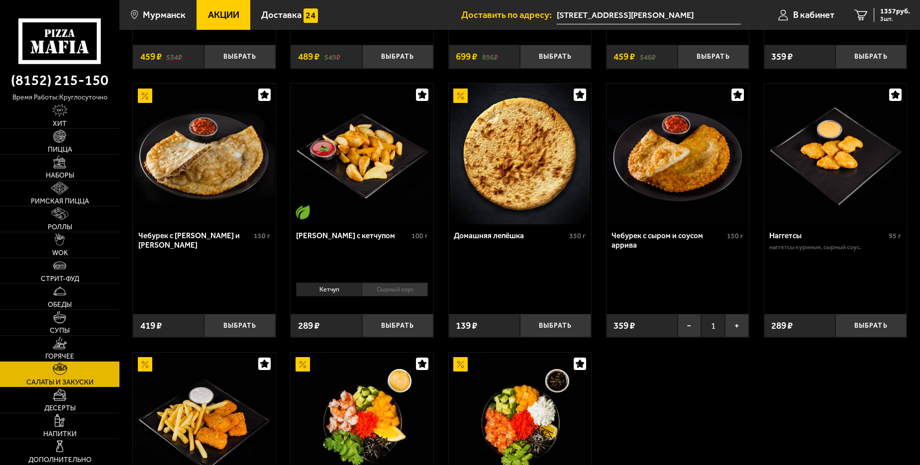
scroll to position [697, 0]
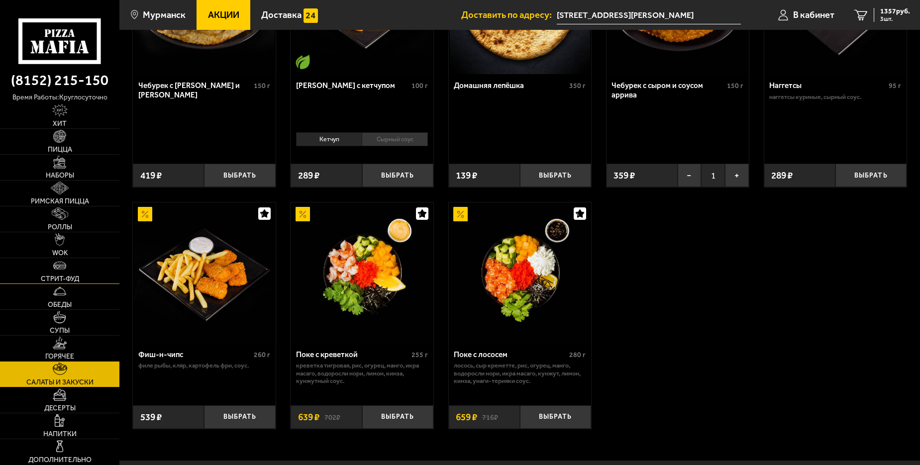
click at [51, 272] on link "Стрит-фуд" at bounding box center [59, 270] width 119 height 25
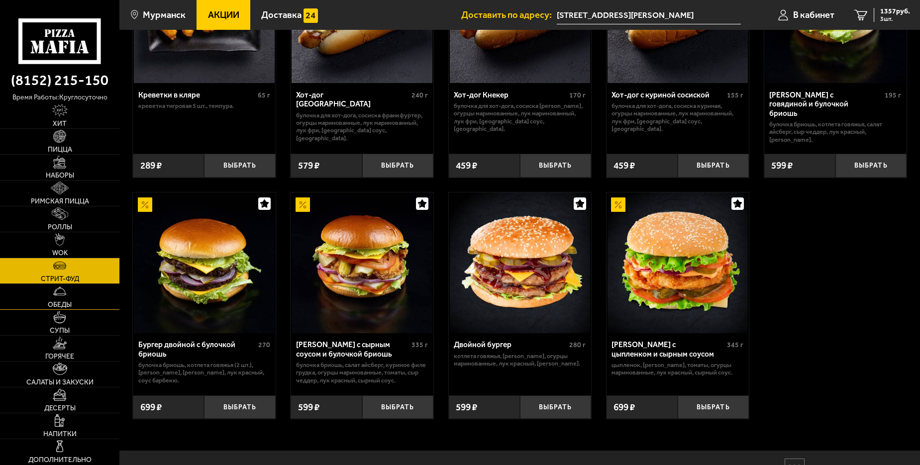
scroll to position [192, 0]
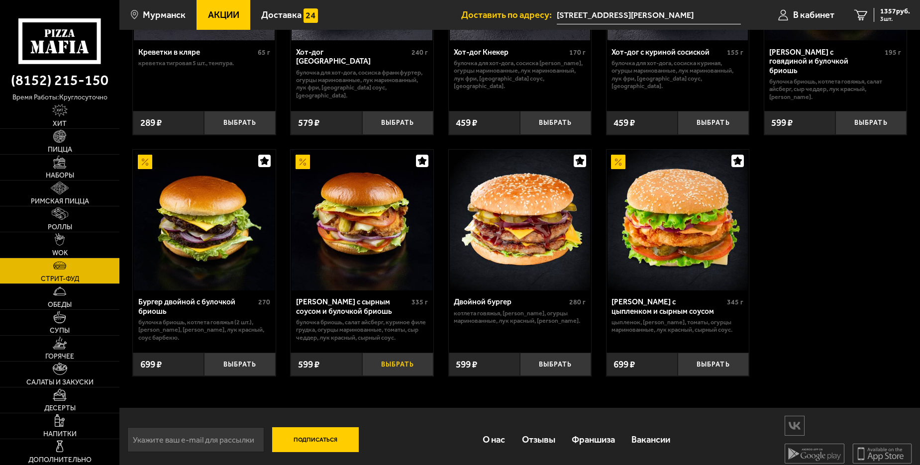
click at [375, 362] on button "Выбрать" at bounding box center [397, 364] width 71 height 23
click at [884, 14] on span "1956 руб." at bounding box center [896, 11] width 30 height 7
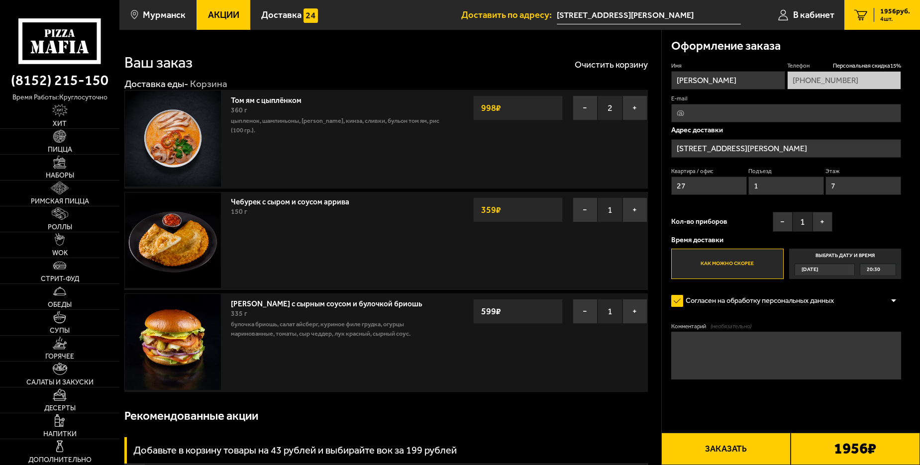
click at [700, 447] on button "Заказать" at bounding box center [726, 449] width 129 height 32
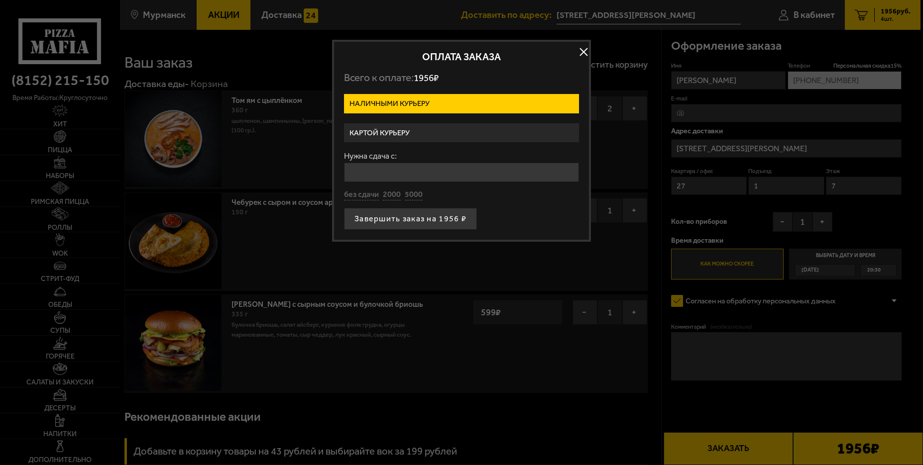
click at [350, 127] on label "Картой курьеру" at bounding box center [461, 132] width 235 height 19
click at [0, 0] on input "Картой курьеру" at bounding box center [0, 0] width 0 height 0
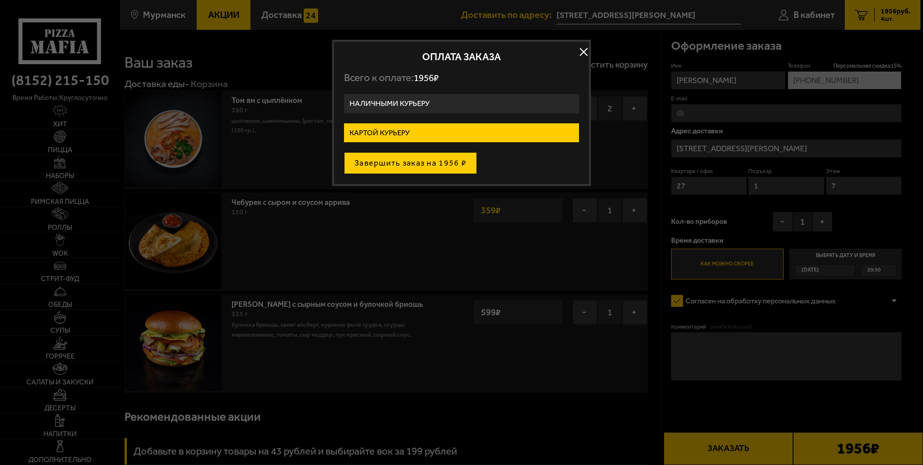
click at [372, 162] on button "Завершить заказ на 1956 ₽" at bounding box center [410, 163] width 133 height 22
